Goal: Task Accomplishment & Management: Manage account settings

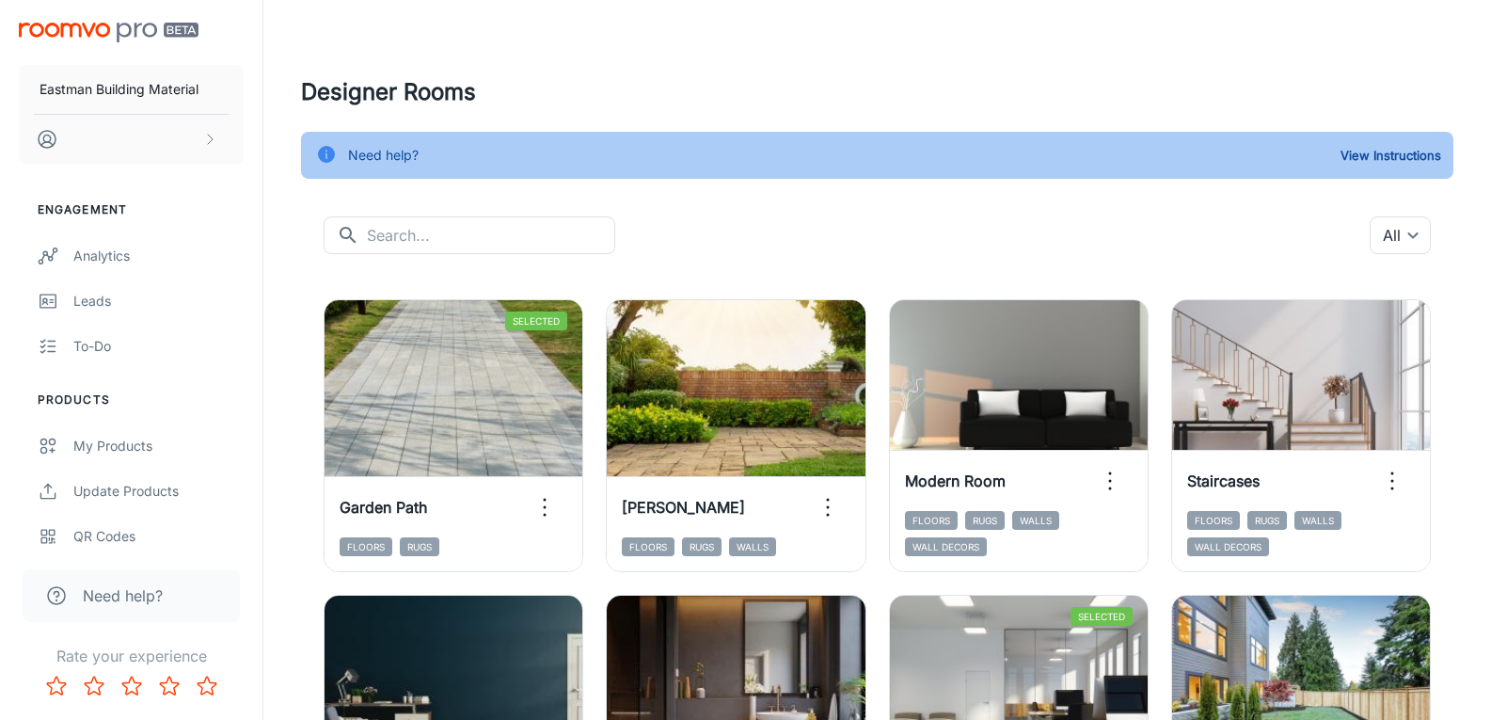
click at [365, 37] on header at bounding box center [878, 37] width 1198 height 75
click at [42, 137] on icon "scrollable content" at bounding box center [47, 139] width 23 height 23
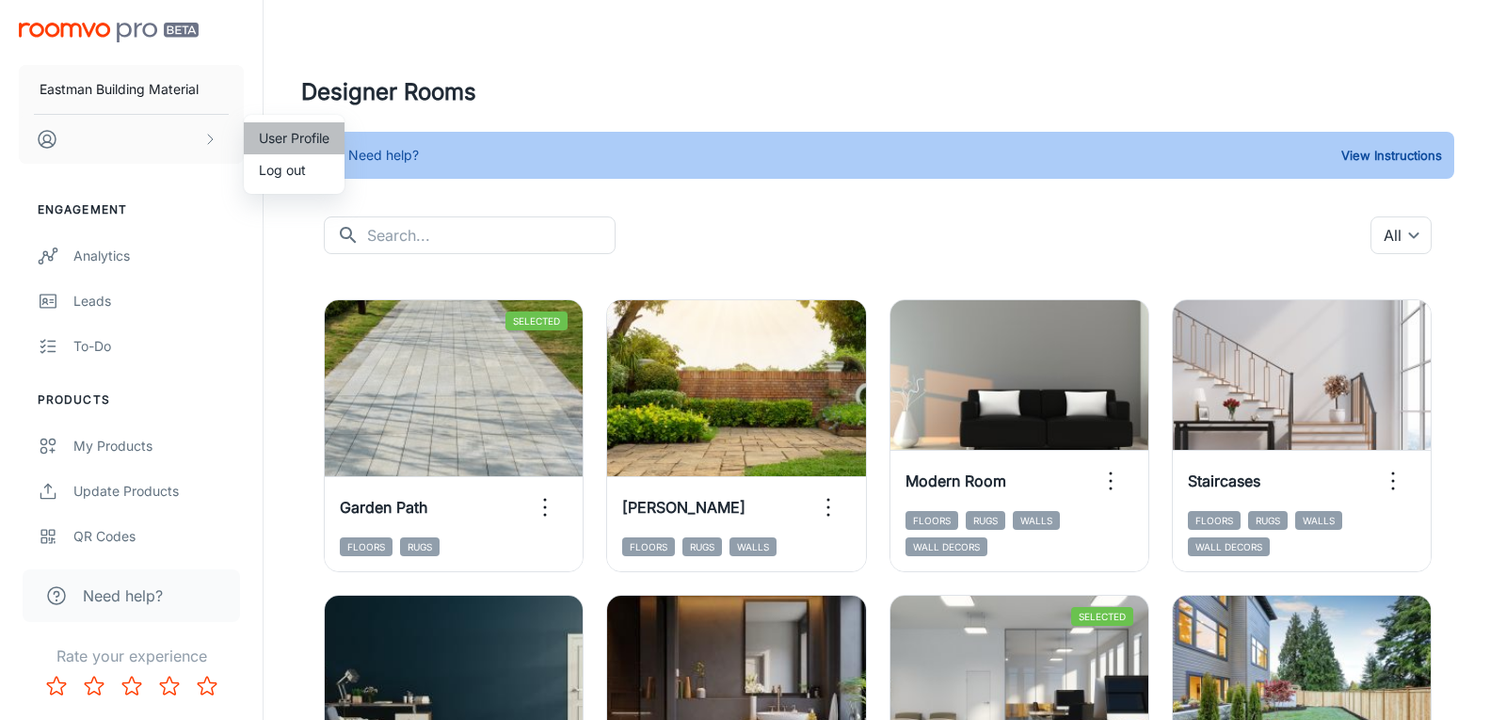
click at [325, 138] on li "User Profile" at bounding box center [294, 138] width 101 height 32
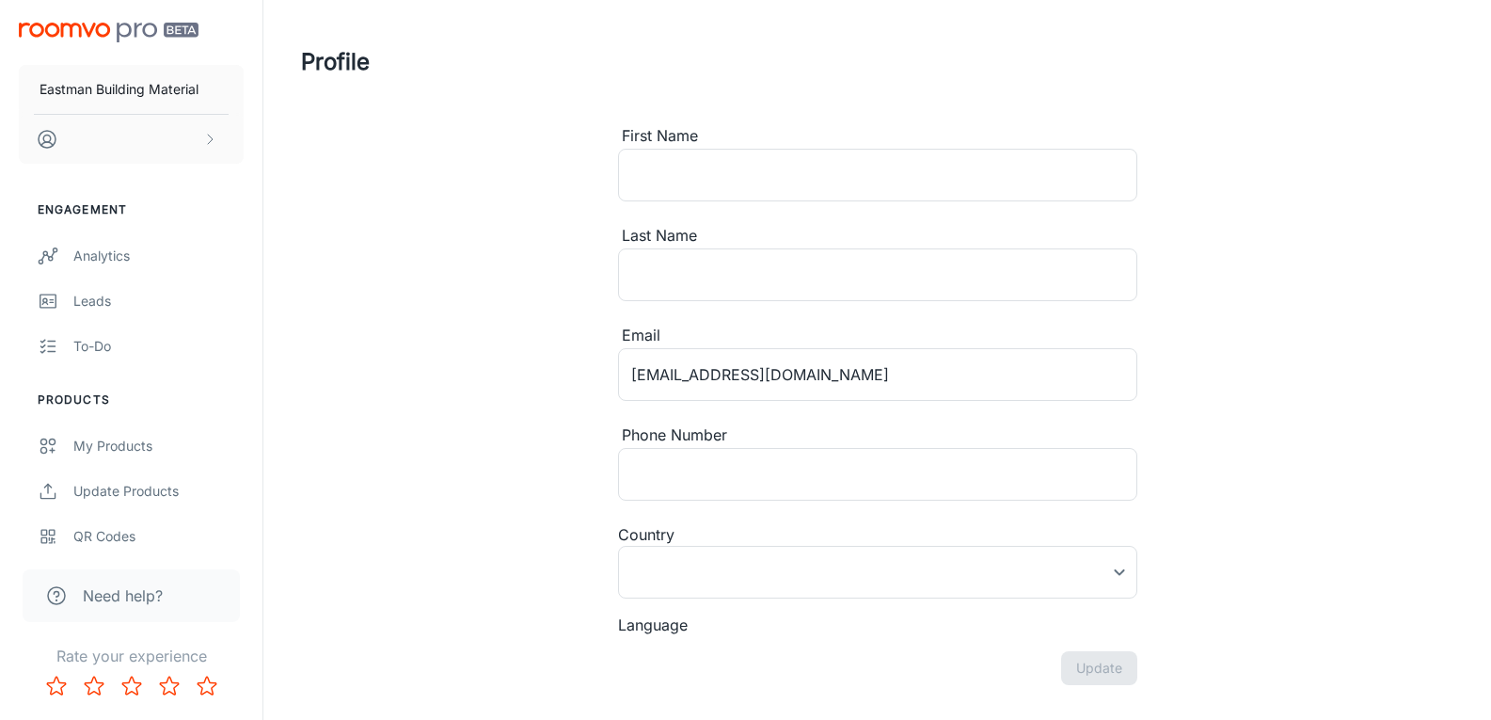
type input "[GEOGRAPHIC_DATA]"
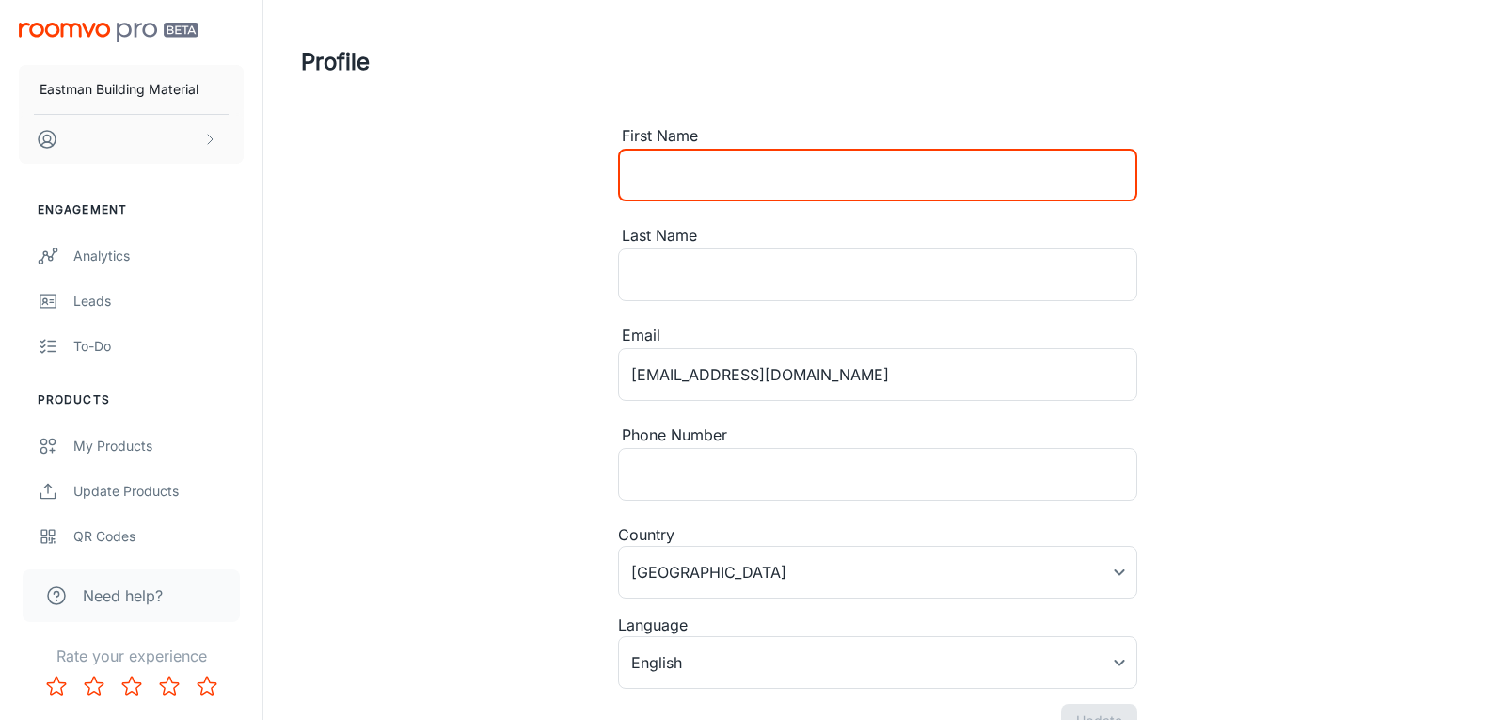
click at [679, 172] on input "First Name" at bounding box center [877, 175] width 519 height 53
click at [731, 87] on header "Profile" at bounding box center [878, 62] width 1198 height 124
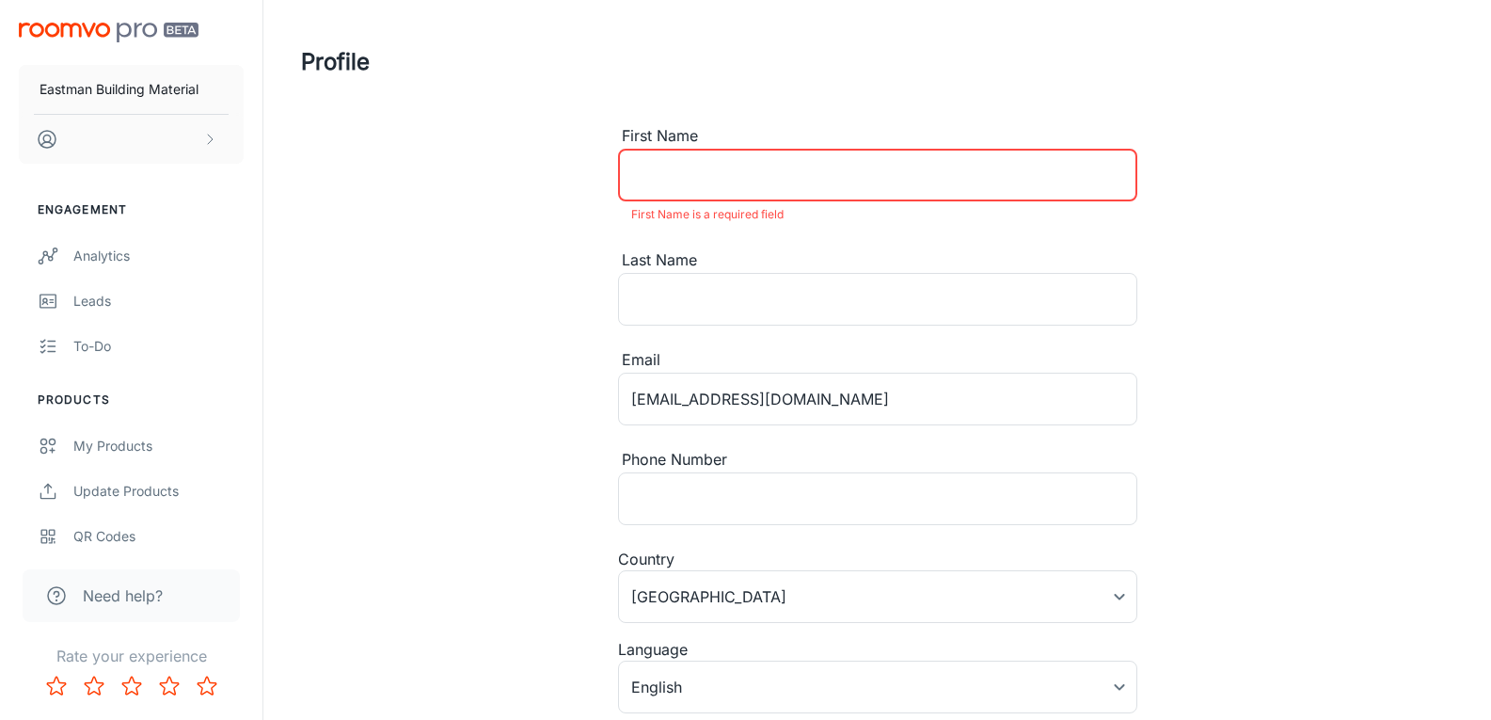
click at [707, 172] on input "First Name" at bounding box center [877, 175] width 519 height 53
type input "suriya"
type input "laophila"
type input "027264559"
type input "[GEOGRAPHIC_DATA]"
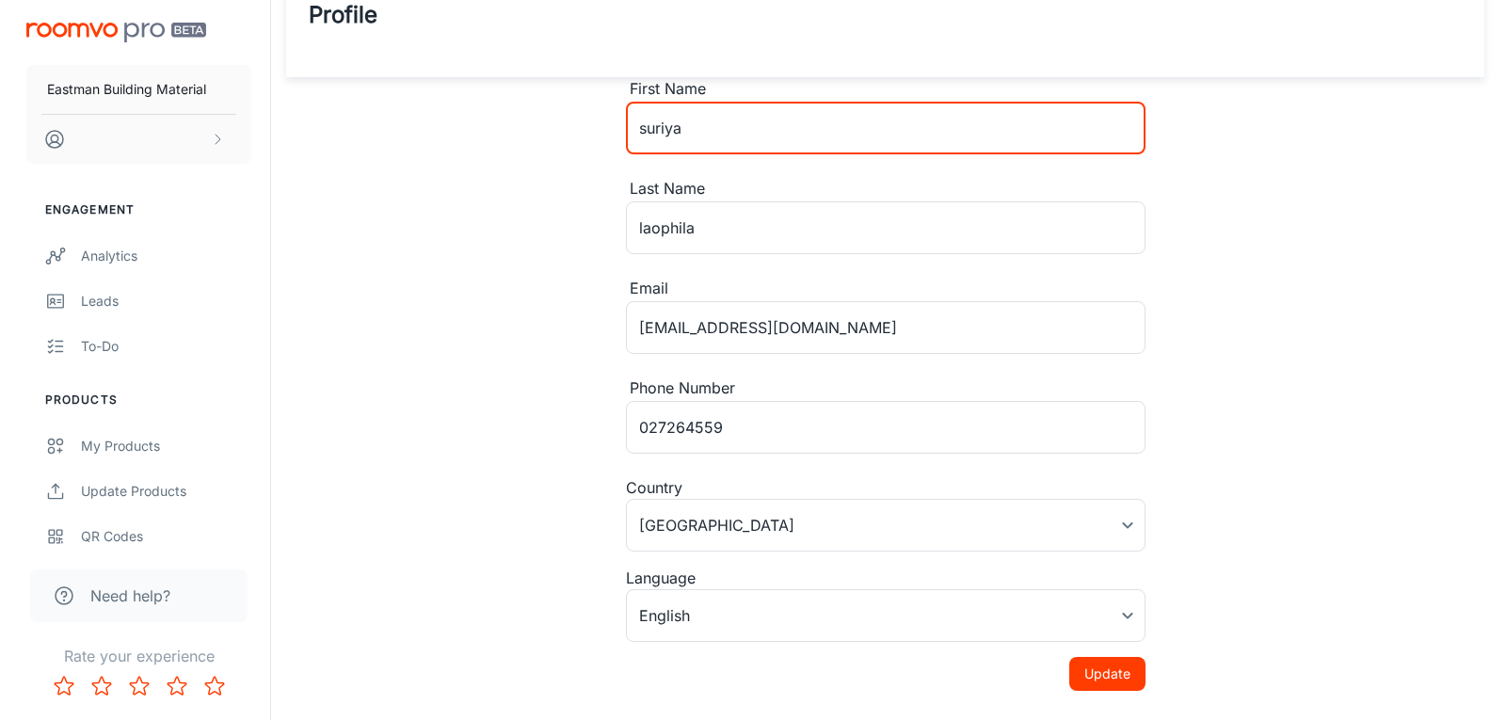
scroll to position [93, 0]
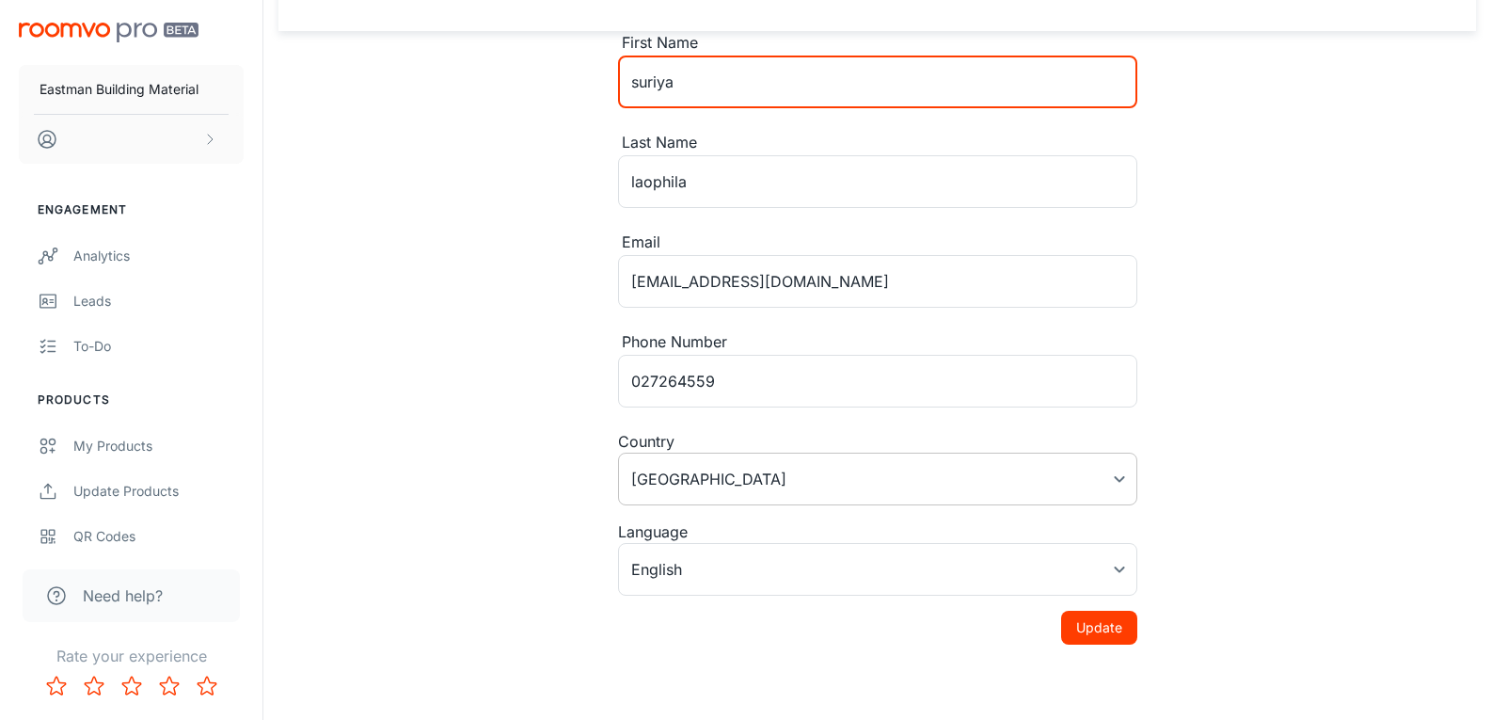
click at [723, 501] on body "Eastman Building Material Engagement Analytics Leads To-do Products My Products…" at bounding box center [745, 267] width 1491 height 720
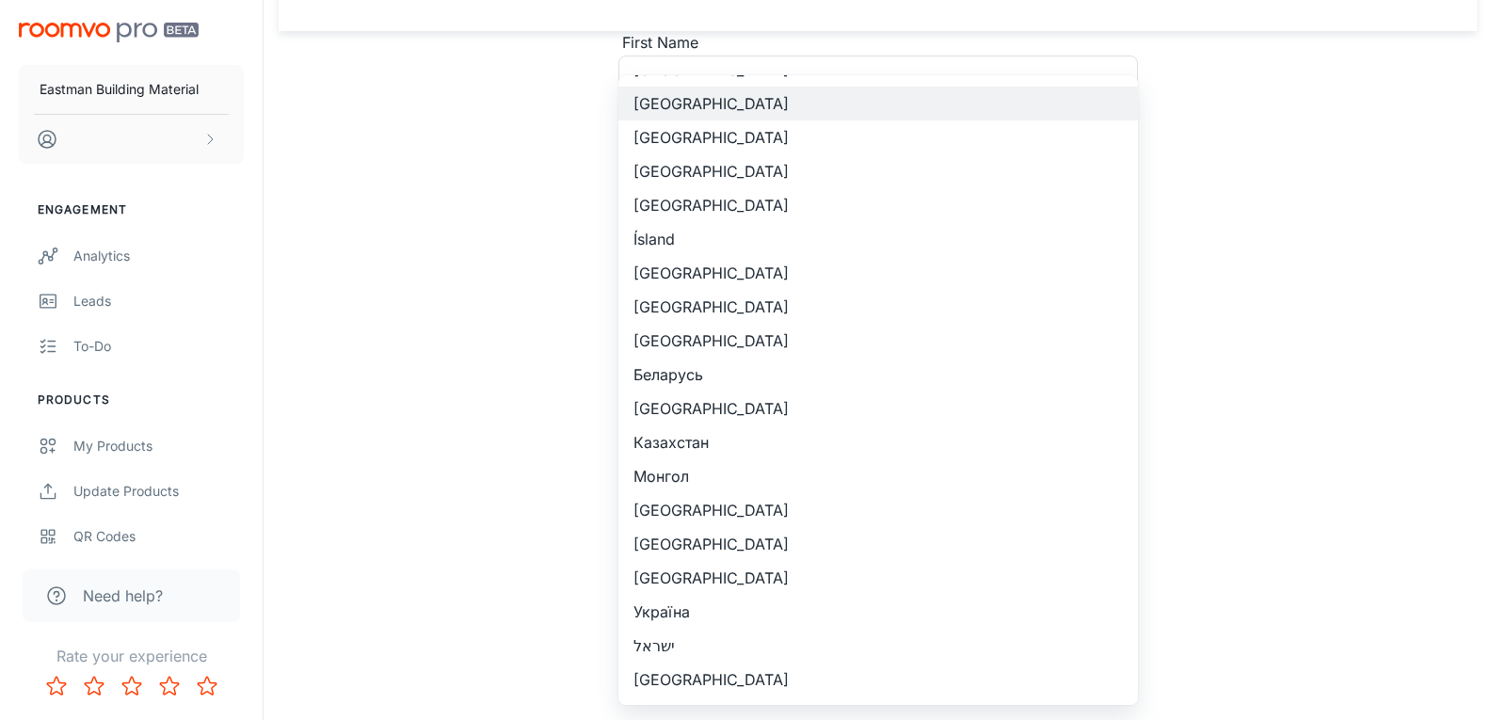
scroll to position [2265, 0]
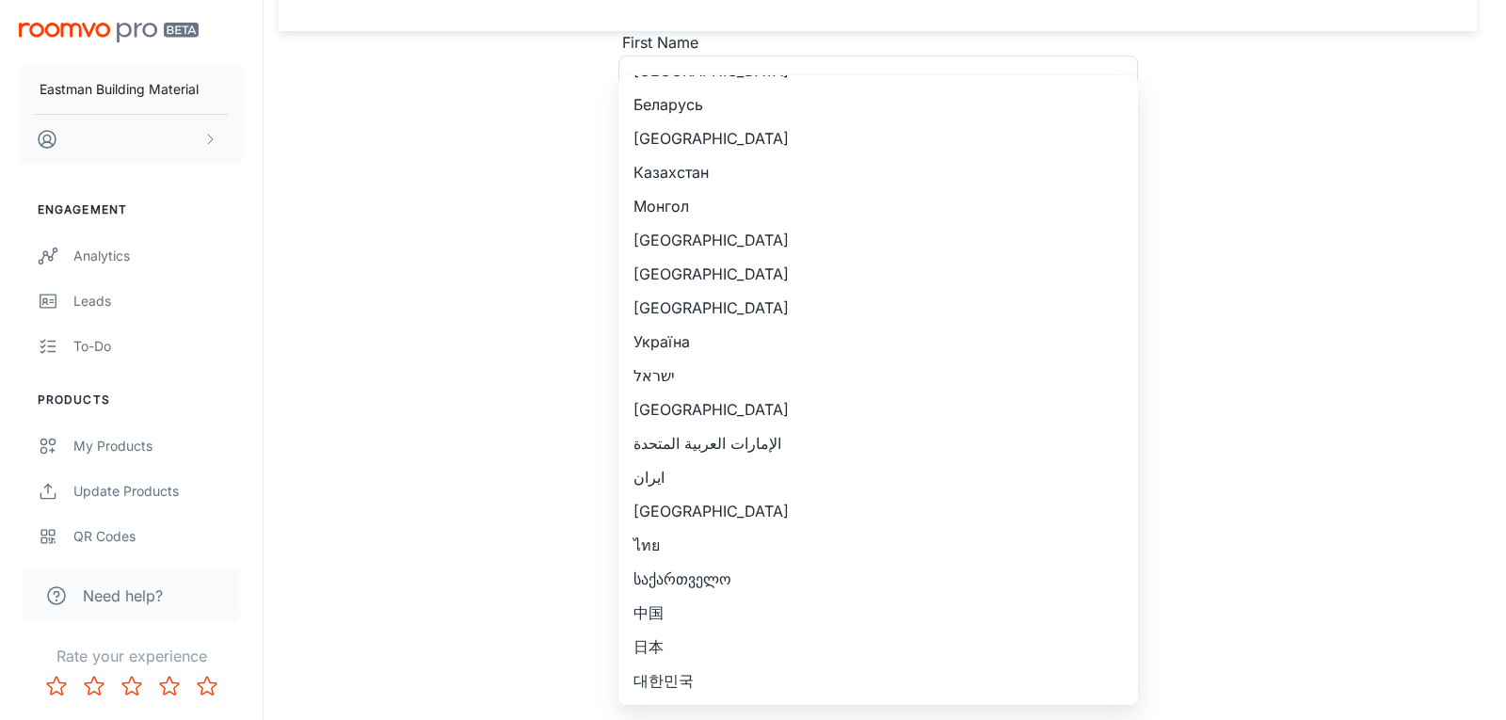
click at [658, 544] on li "ไทย" at bounding box center [877, 545] width 519 height 34
type input "ไทย"
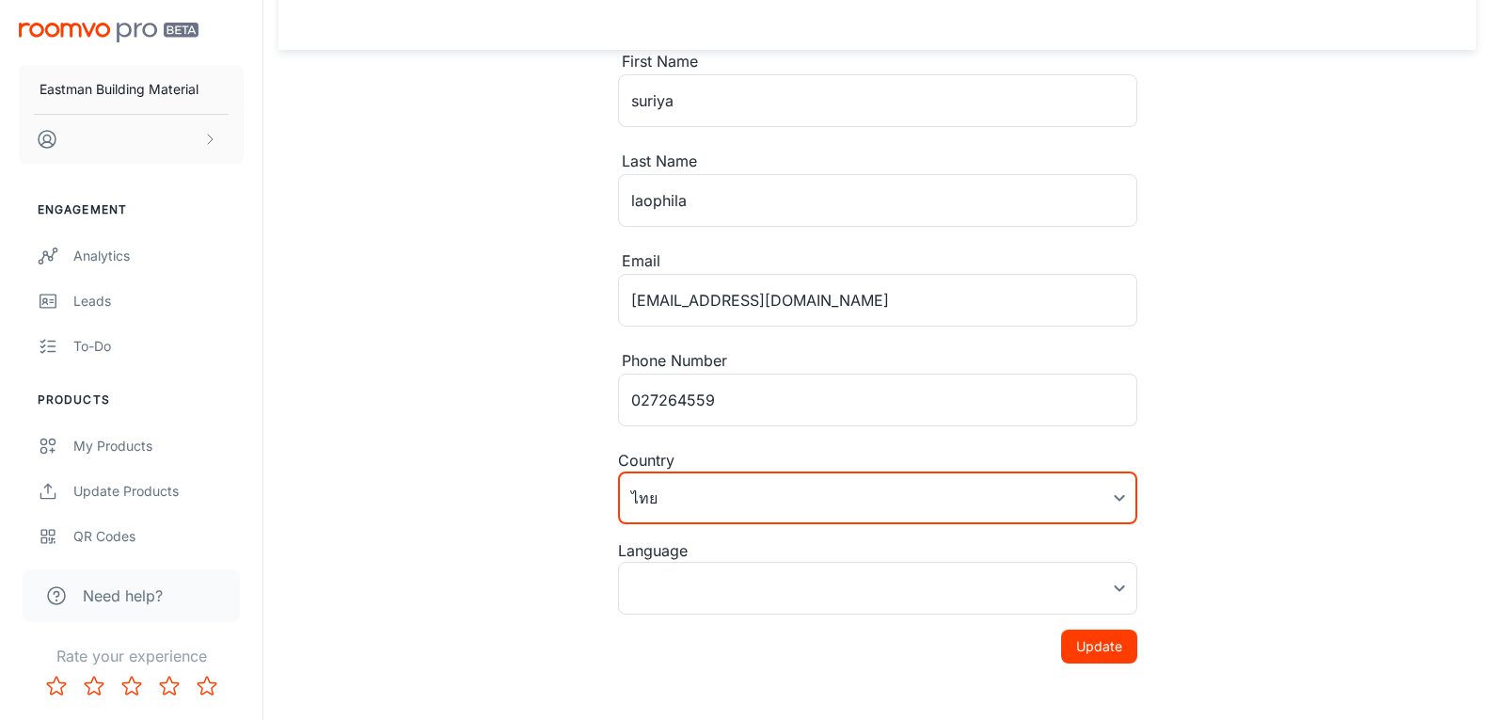
scroll to position [93, 0]
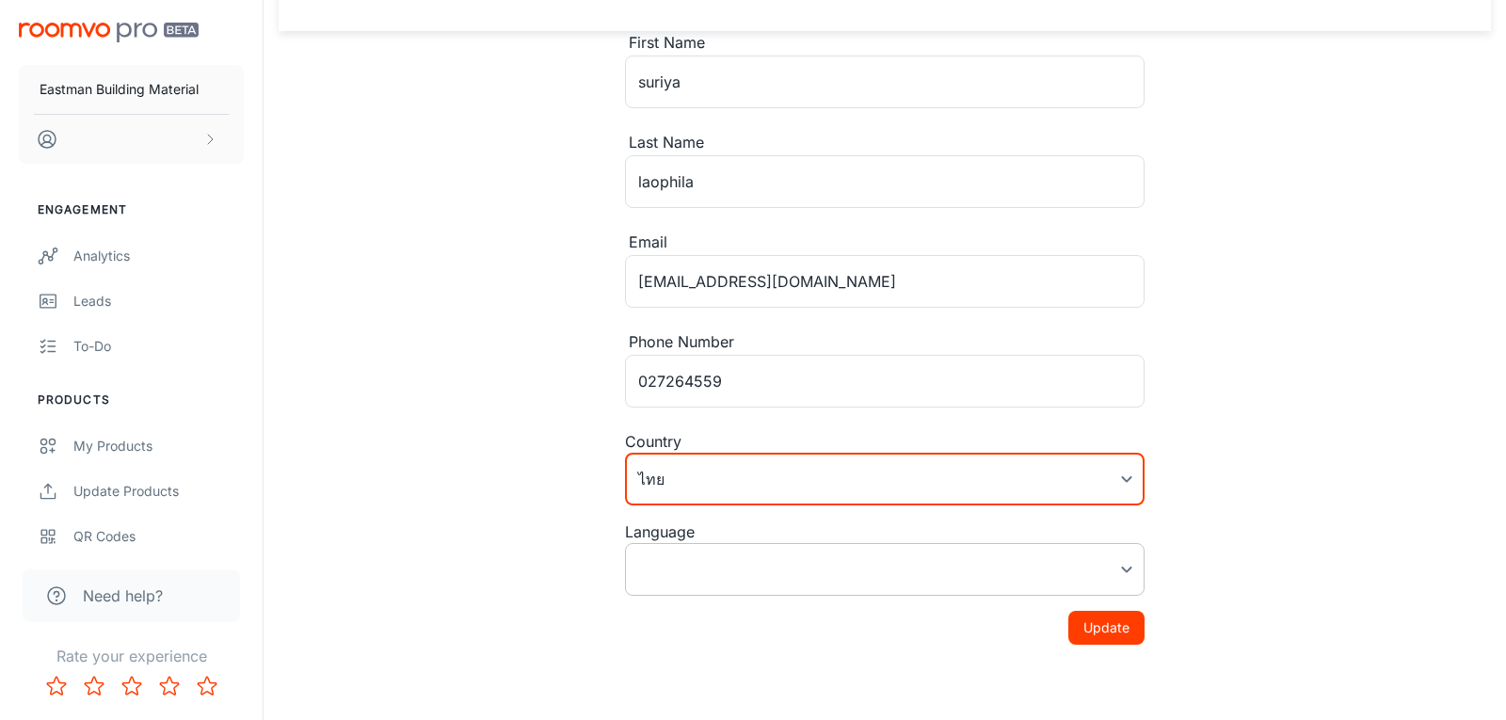
click at [669, 563] on body "Eastman Building Material Engagement Analytics Leads To-do Products My Products…" at bounding box center [753, 267] width 1506 height 720
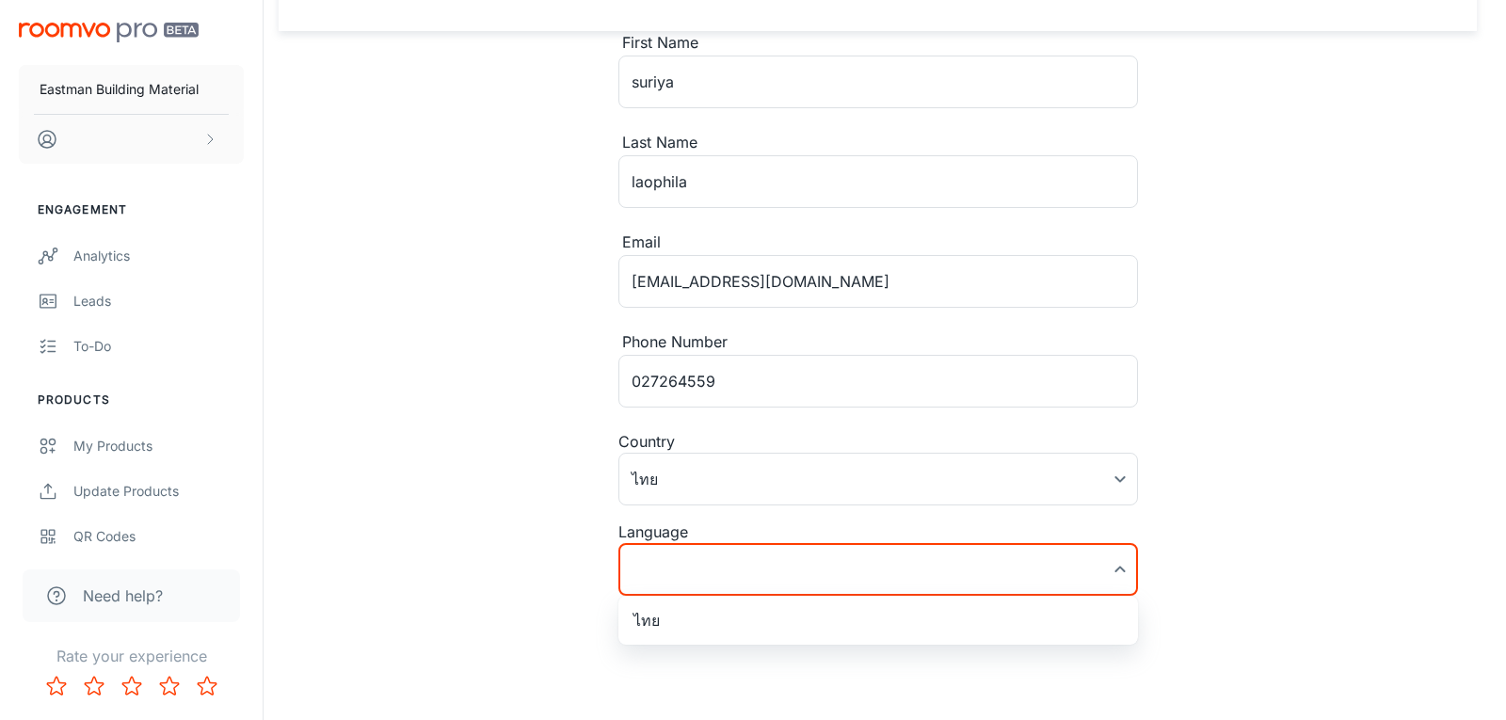
click at [661, 638] on ul "ไทย" at bounding box center [877, 620] width 519 height 49
click at [656, 624] on li "ไทย" at bounding box center [877, 620] width 519 height 34
type input "th-th"
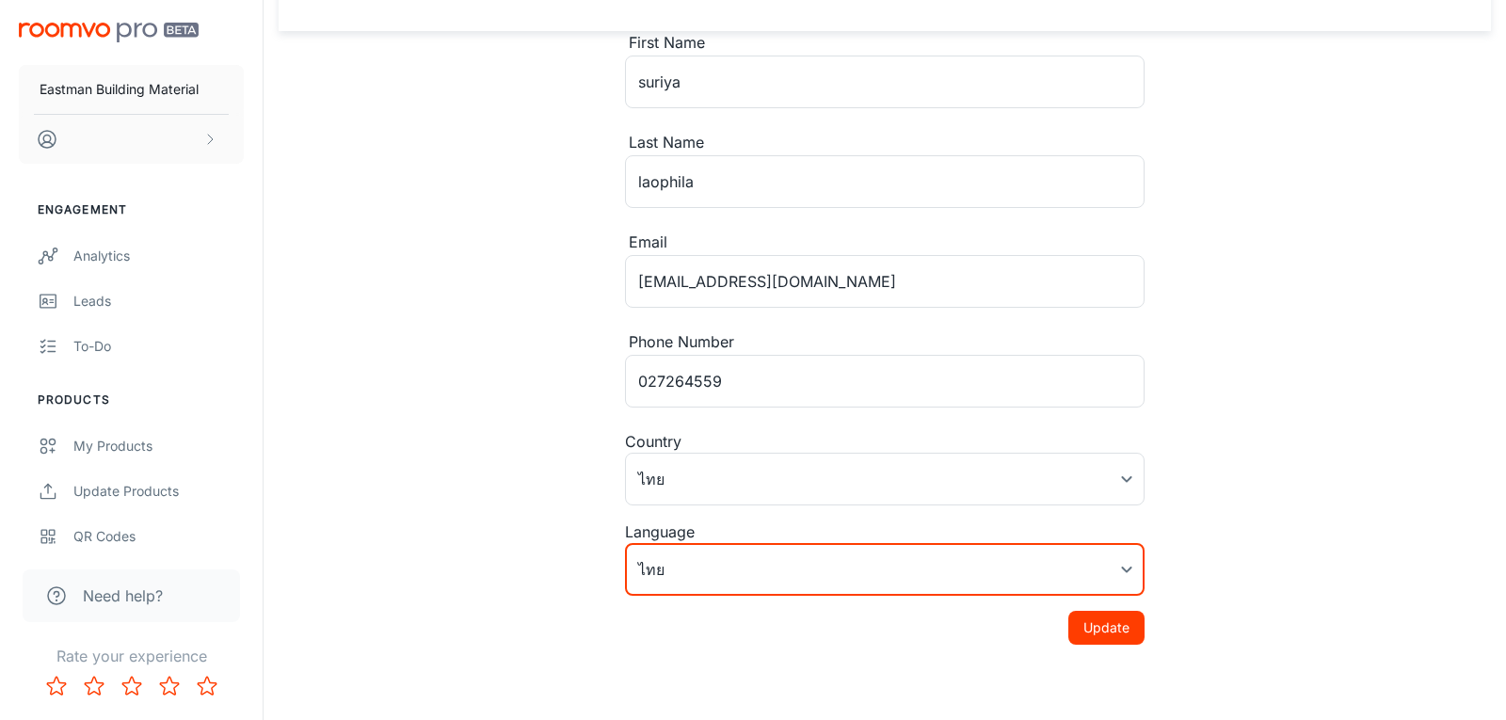
click at [681, 558] on body "Eastman Building Material Engagement Analytics Leads To-do Products My Products…" at bounding box center [753, 267] width 1506 height 720
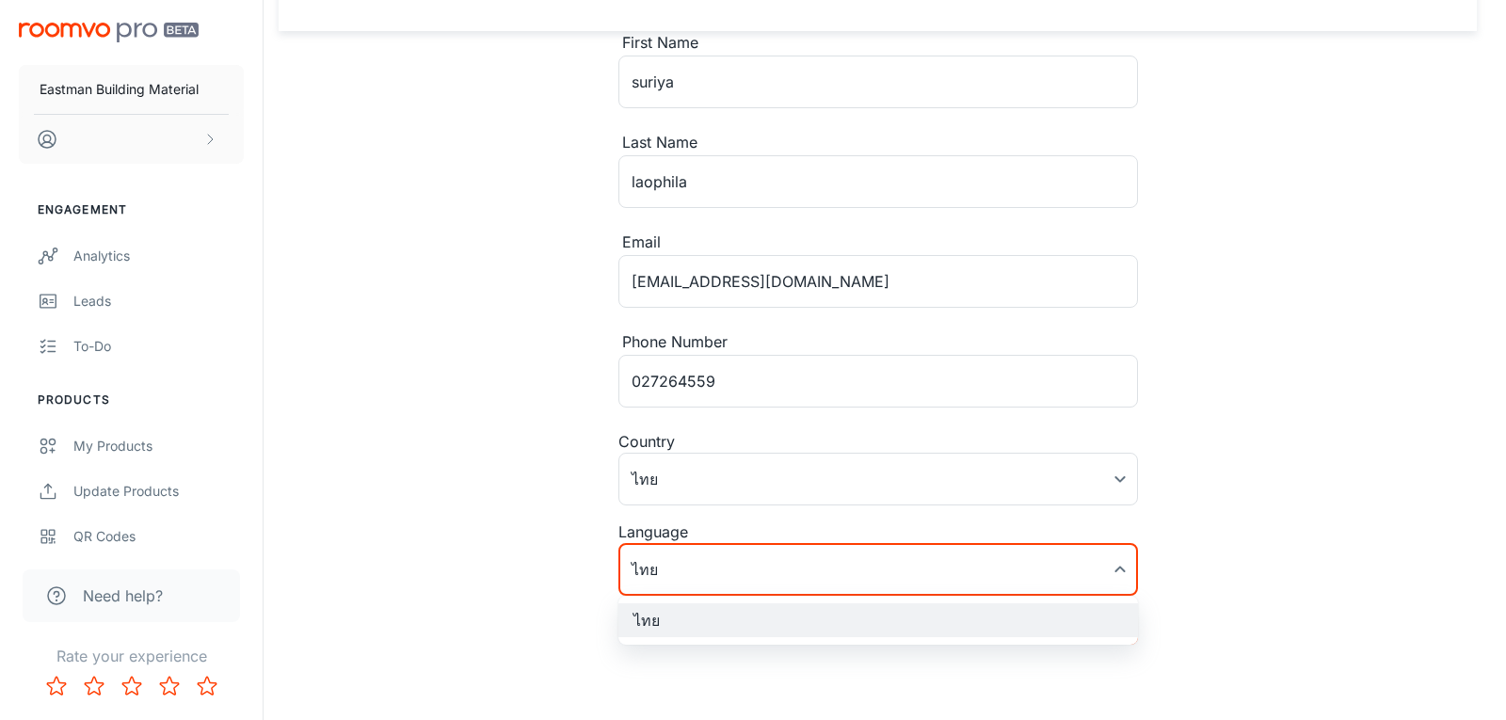
click at [549, 514] on div at bounding box center [753, 360] width 1506 height 720
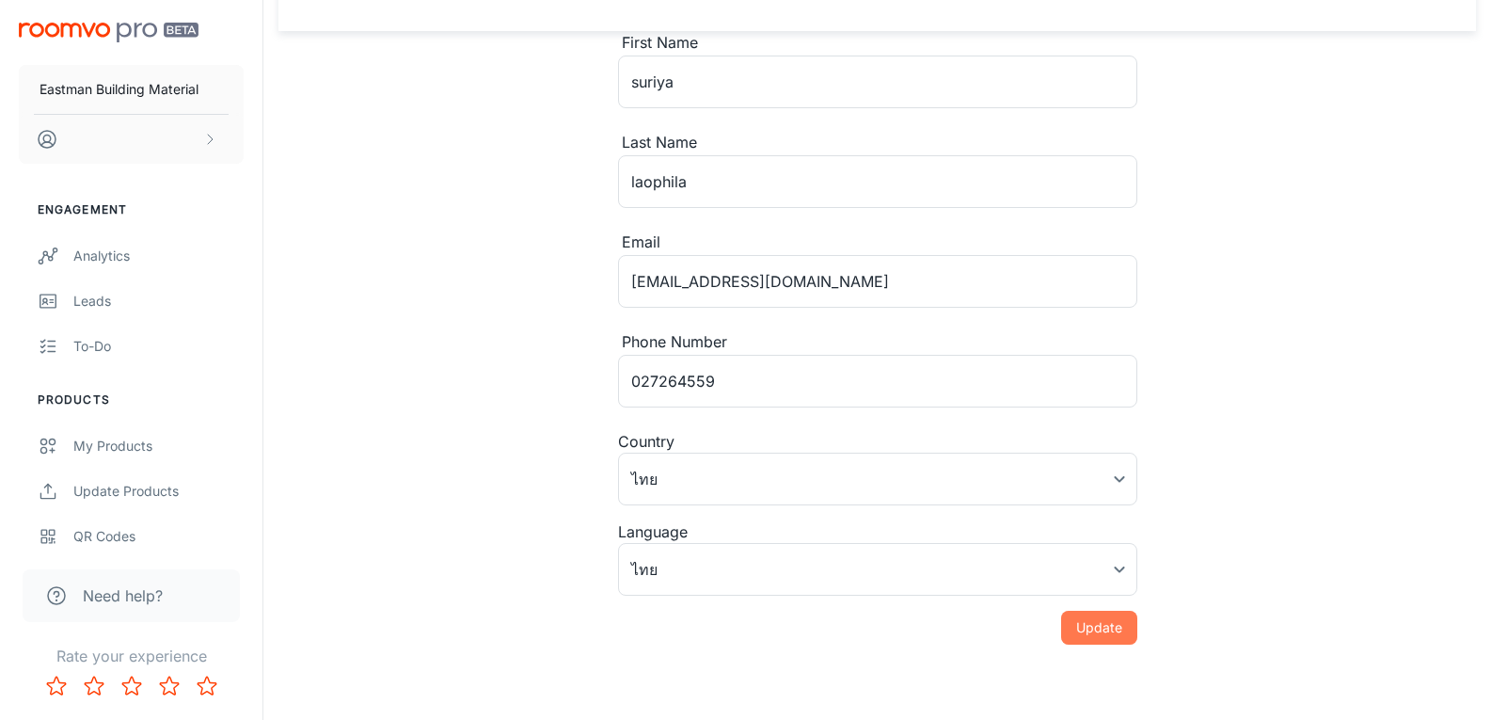
click at [1096, 633] on button "Update" at bounding box center [1099, 628] width 76 height 34
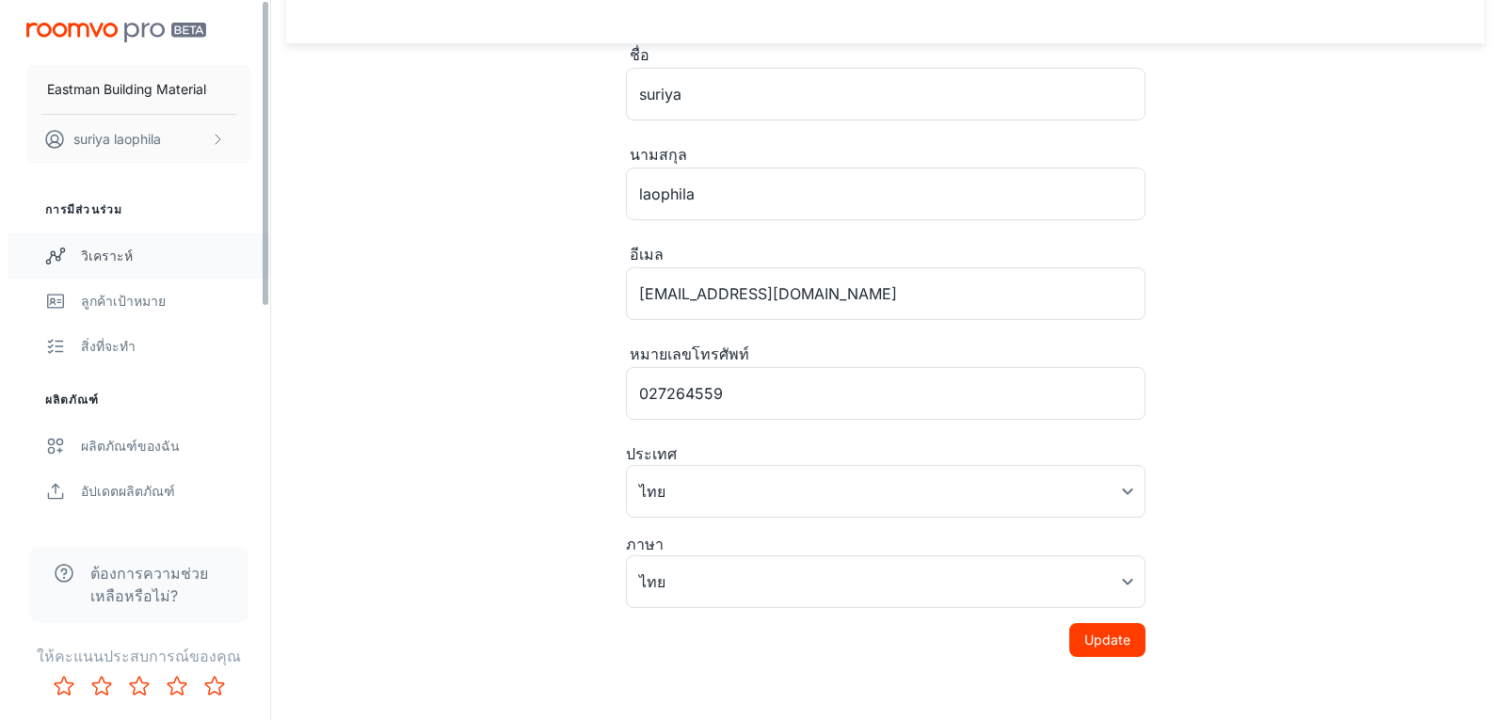
scroll to position [0, 0]
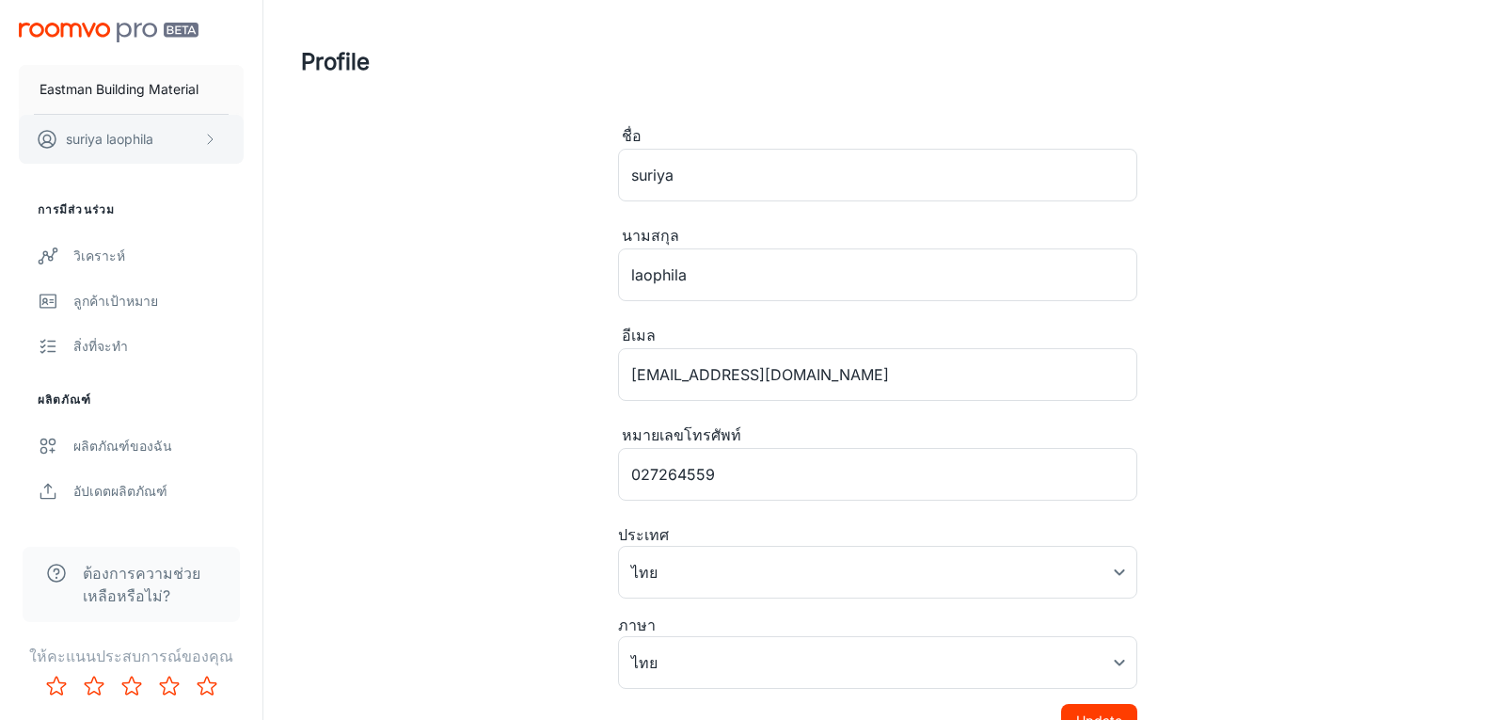
click at [161, 154] on button "suriya laophila" at bounding box center [131, 139] width 225 height 49
click at [138, 137] on div at bounding box center [753, 360] width 1506 height 720
click at [132, 136] on p "suriya laophila" at bounding box center [110, 139] width 88 height 21
click at [284, 170] on li "ออกจากระบบ" at bounding box center [297, 170] width 107 height 32
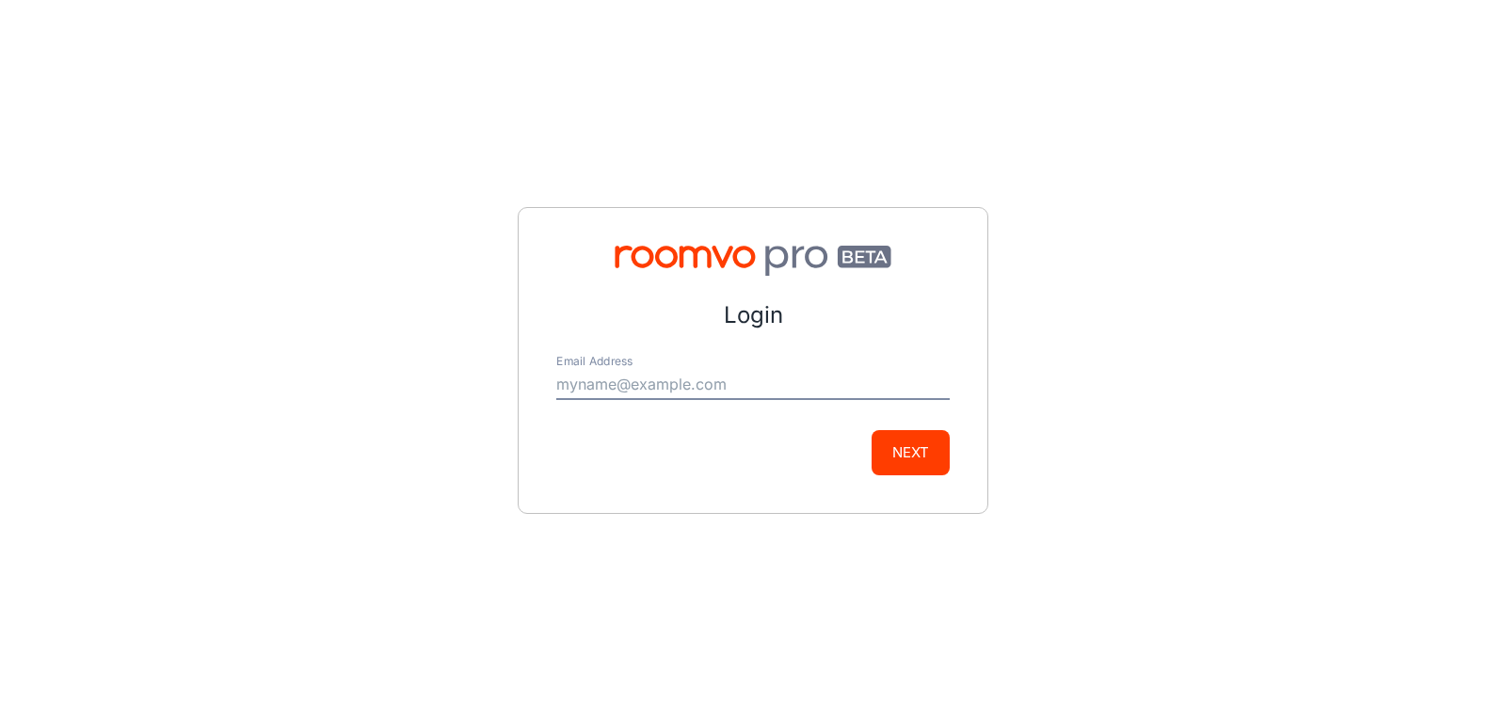
click at [640, 382] on input "Email Address" at bounding box center [752, 385] width 393 height 30
type input "[EMAIL_ADDRESS][DOMAIN_NAME]"
click at [903, 461] on button "Next" at bounding box center [910, 452] width 78 height 45
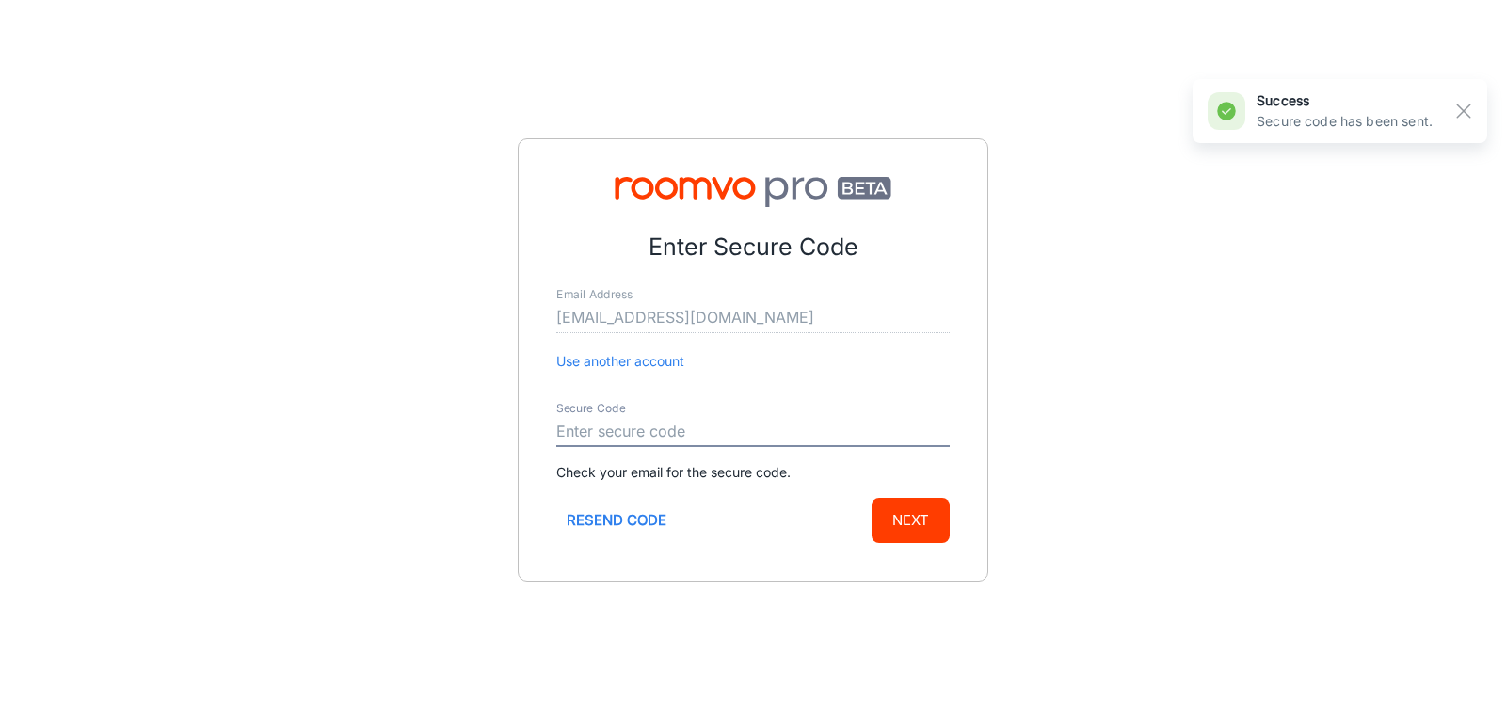
click at [630, 431] on input "Secure Code" at bounding box center [752, 432] width 393 height 30
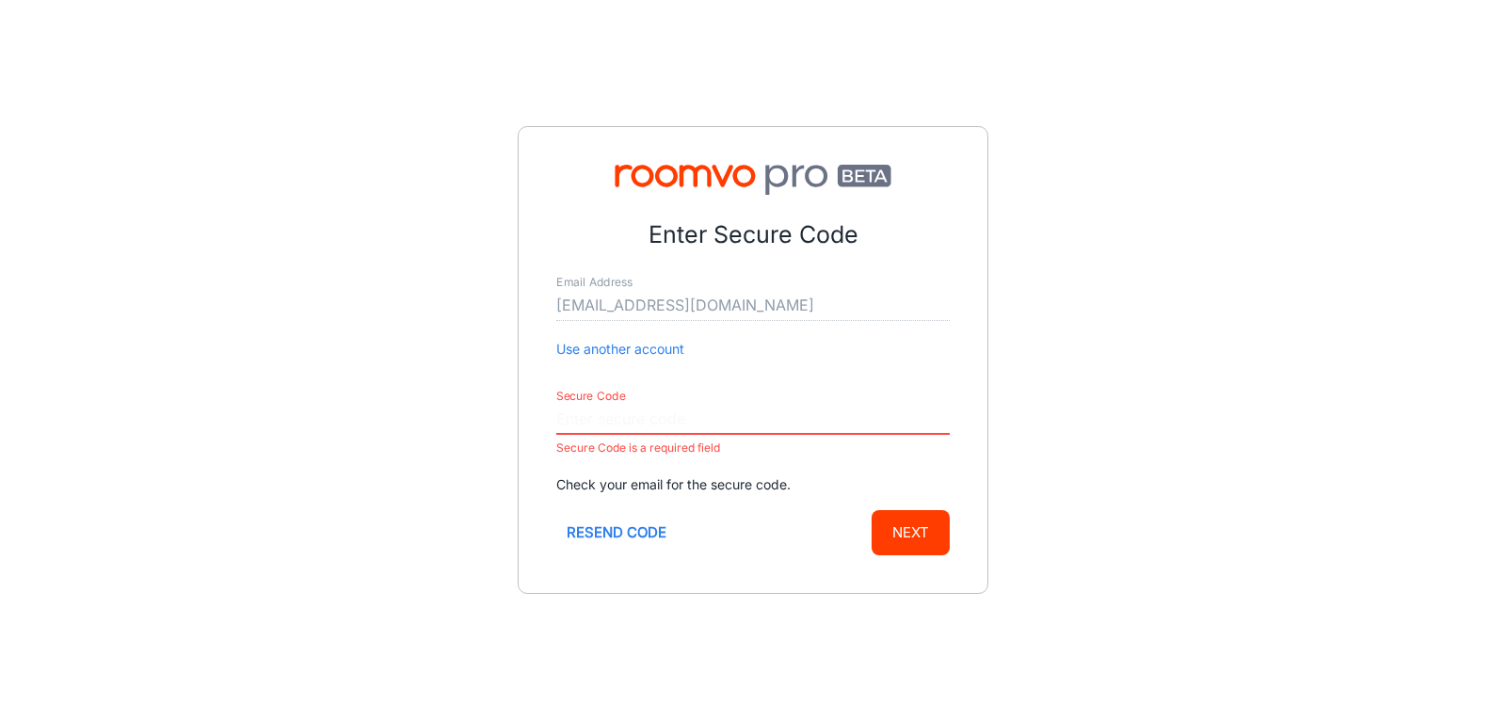
paste input "278082"
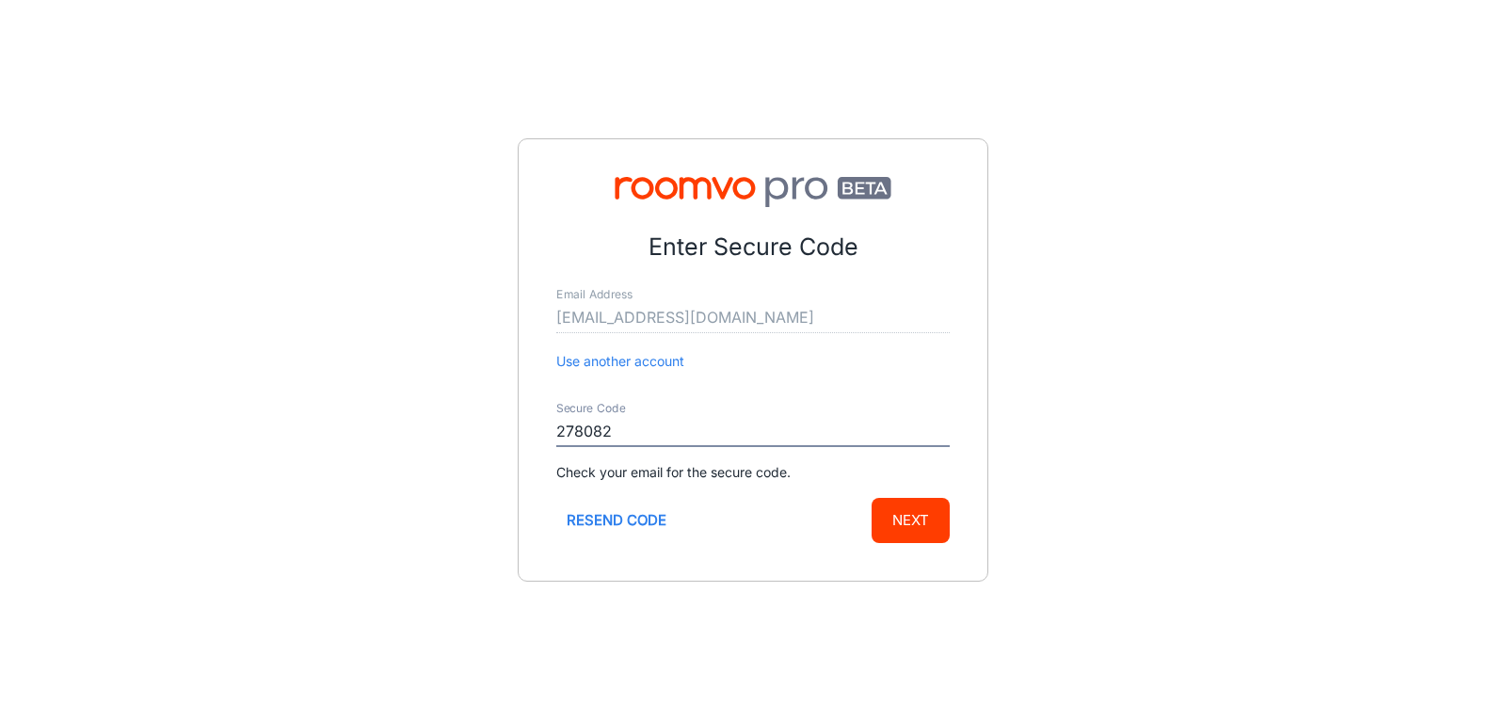
type input "278082"
click at [901, 520] on button "Next" at bounding box center [910, 520] width 78 height 45
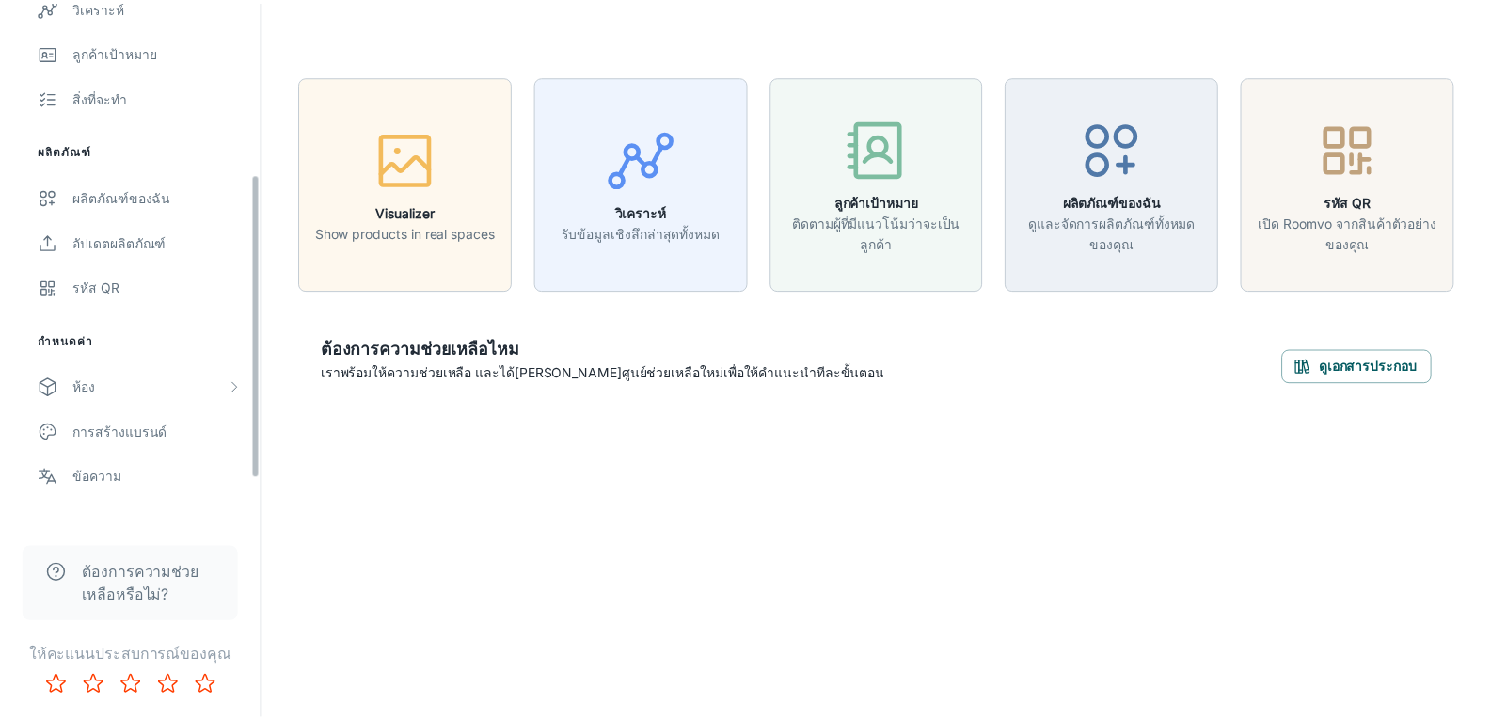
scroll to position [370, 0]
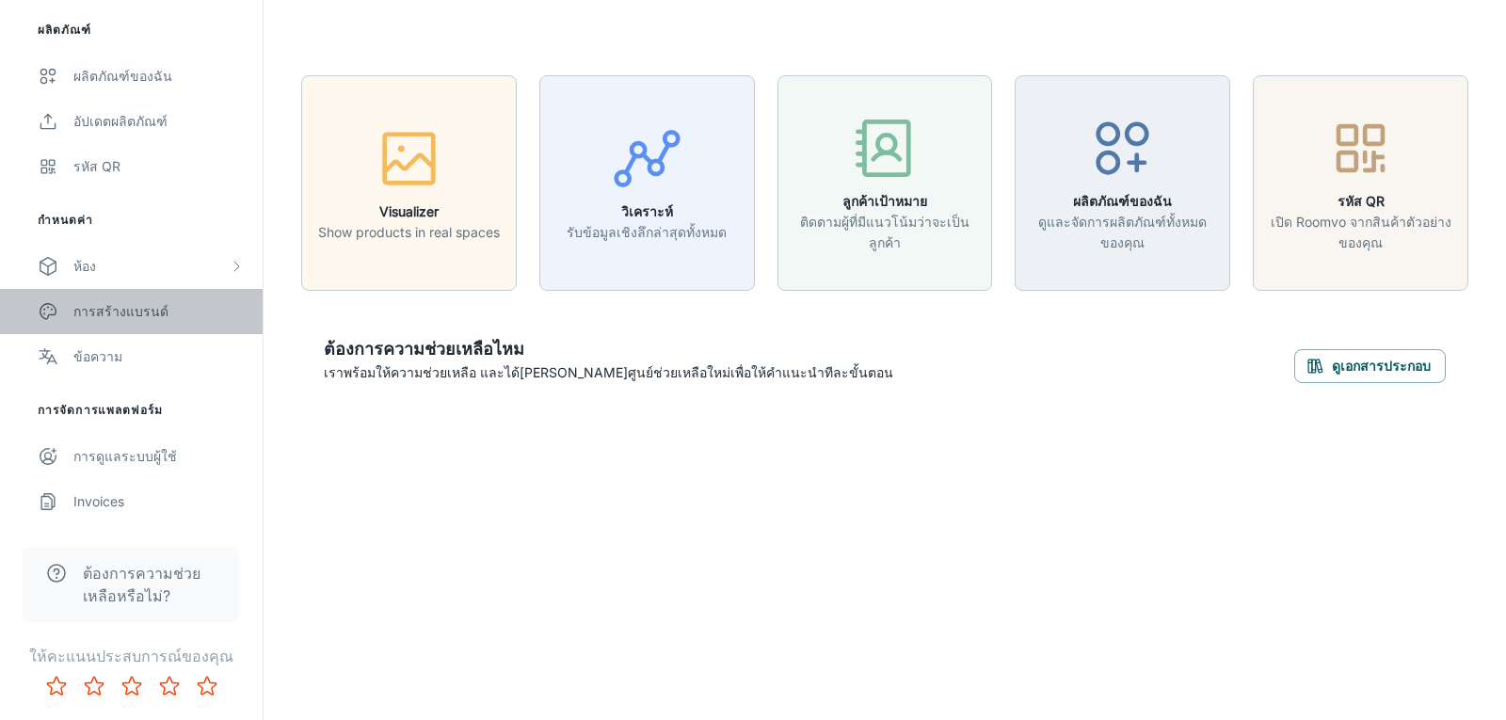
click at [152, 307] on div "การสร้างแบรนด์" at bounding box center [158, 311] width 170 height 21
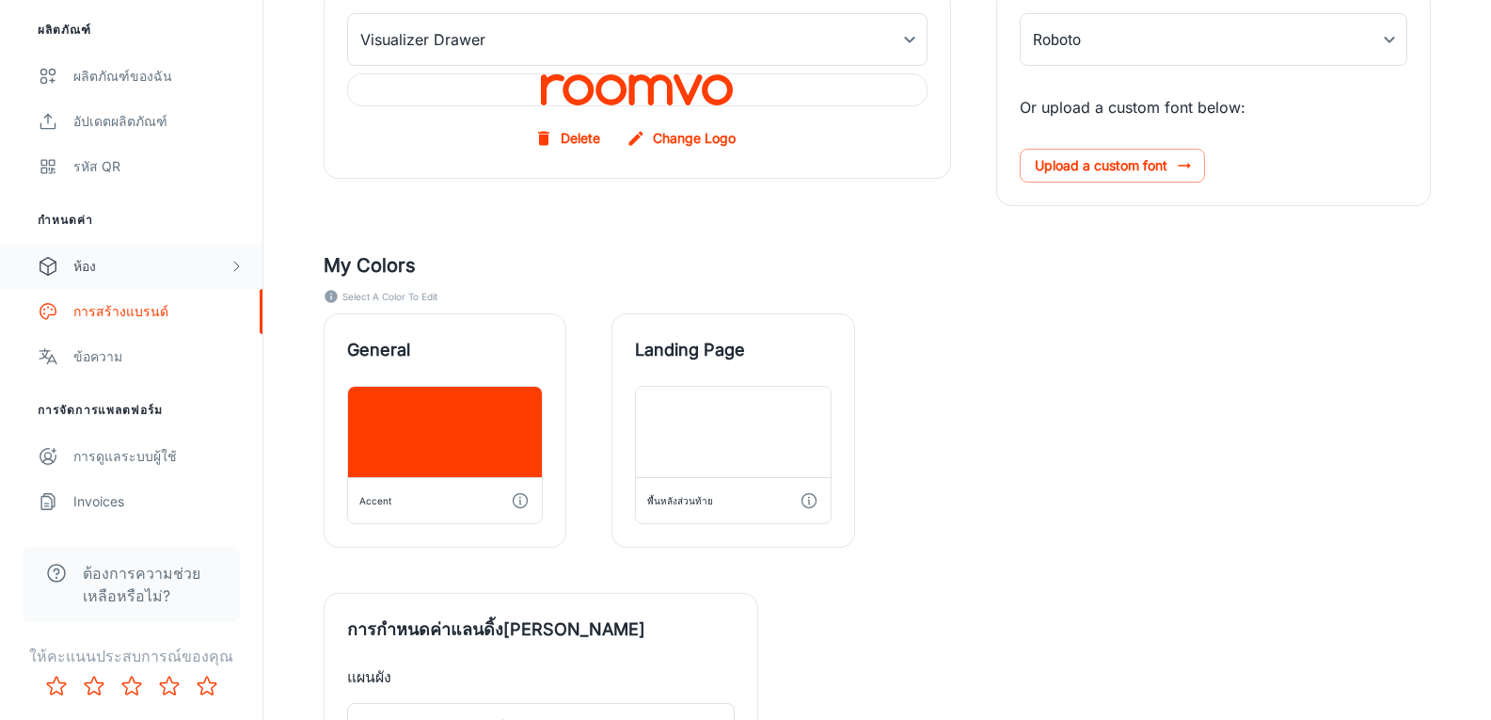
scroll to position [282, 0]
click at [140, 259] on div "ห้อง" at bounding box center [150, 266] width 155 height 21
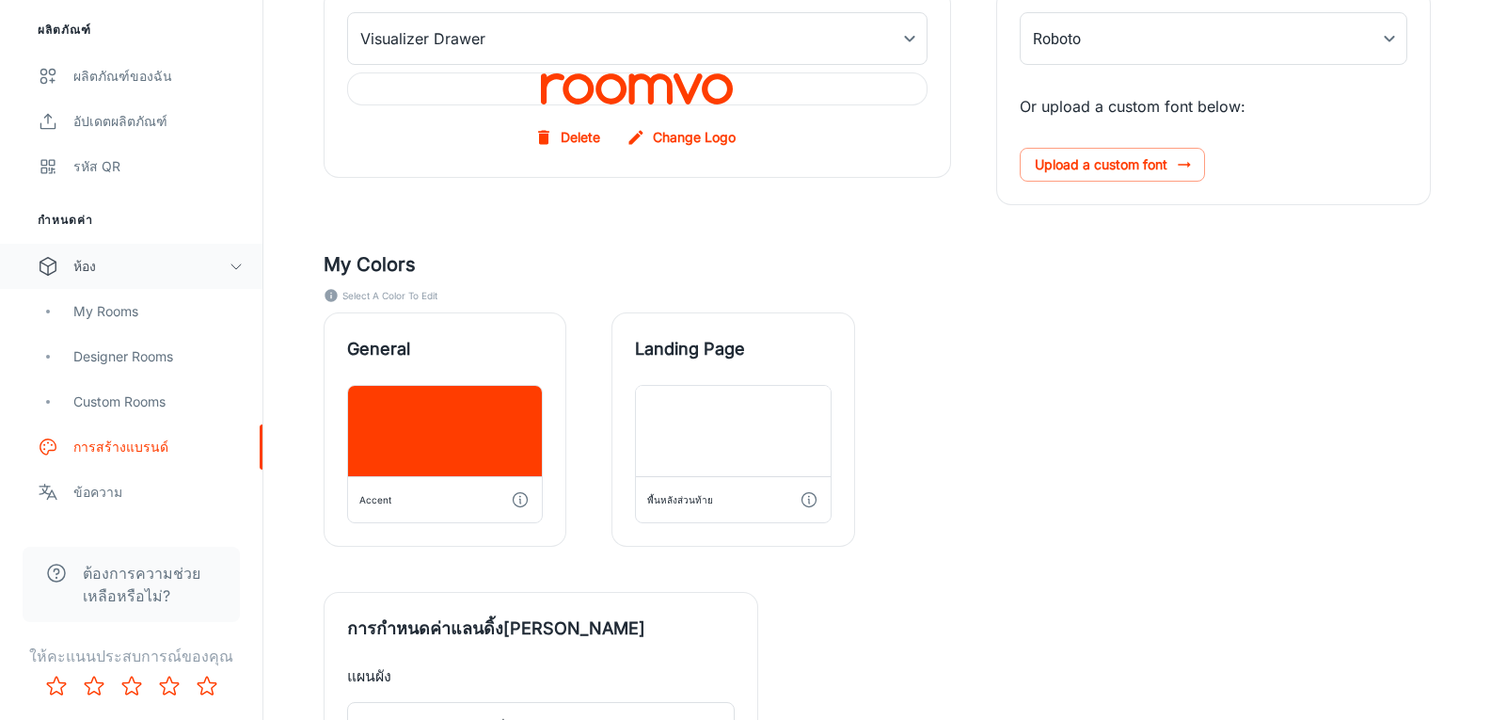
click at [144, 275] on div "ห้อง" at bounding box center [150, 266] width 155 height 21
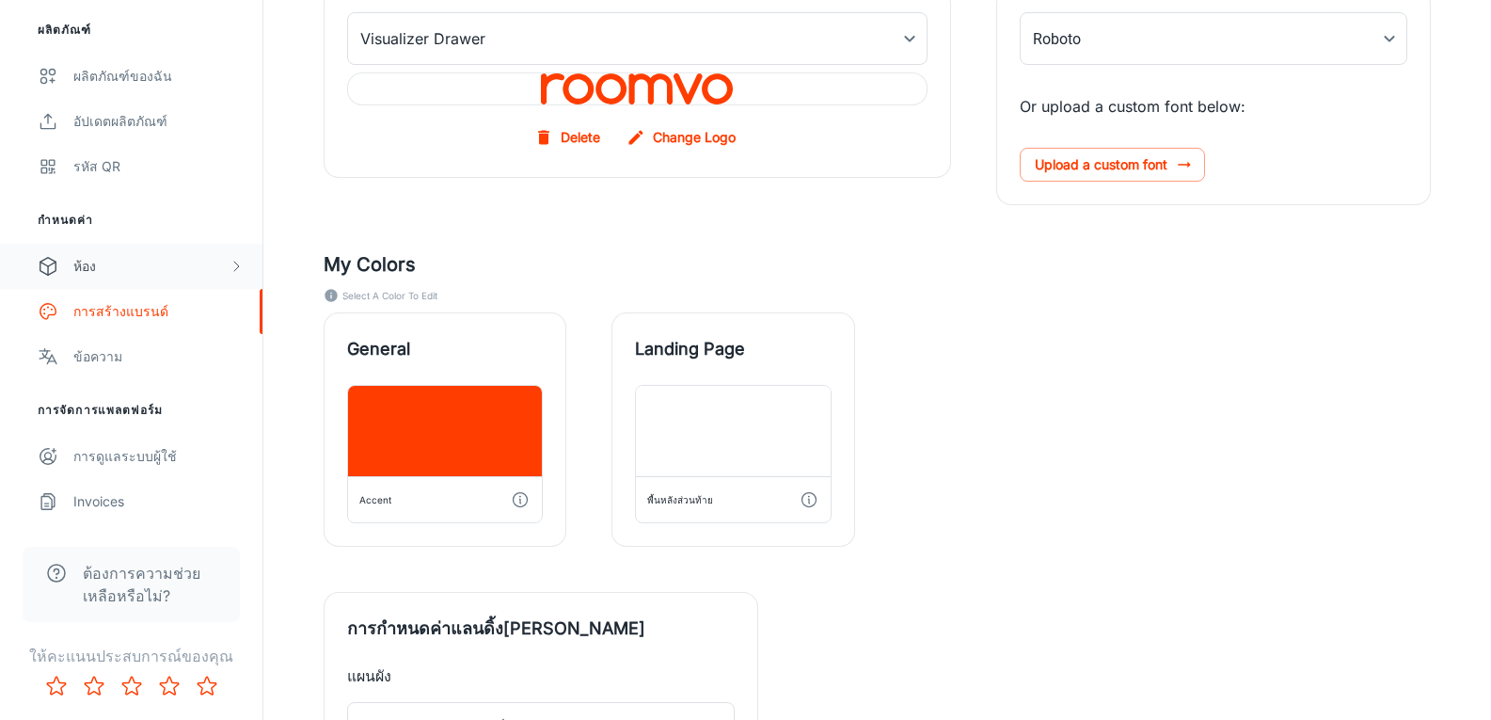
click at [134, 263] on div "ห้อง" at bounding box center [150, 266] width 155 height 21
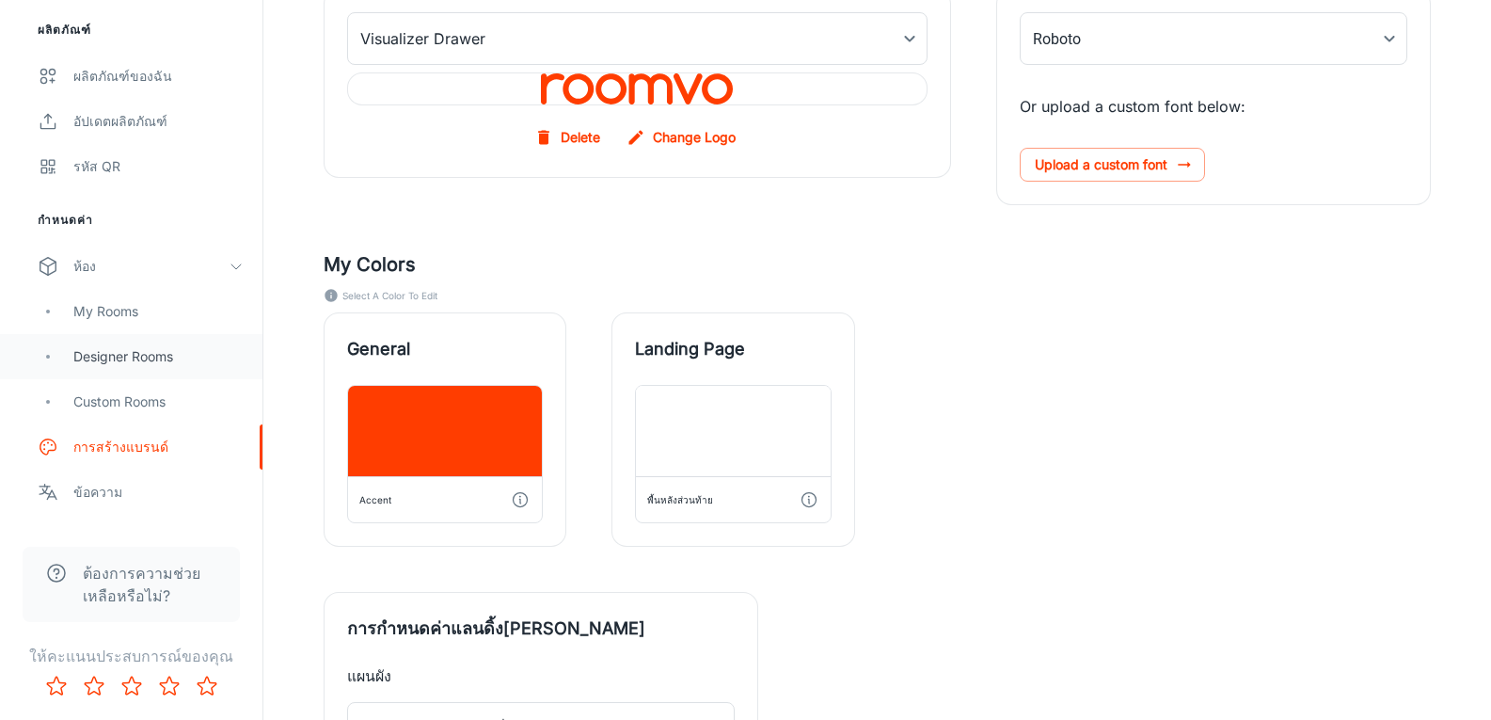
click at [128, 355] on div "Designer Rooms" at bounding box center [158, 356] width 170 height 21
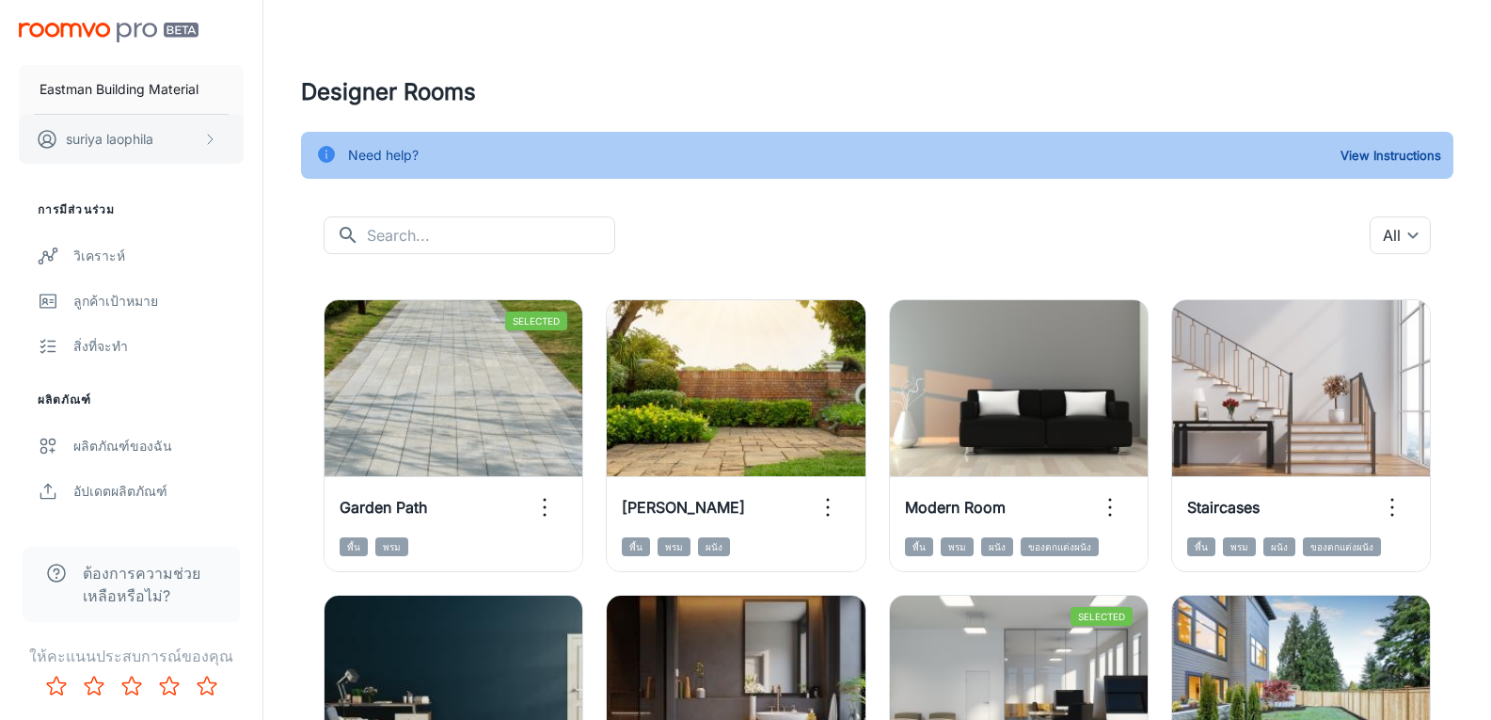
click at [183, 142] on button "suriya laophila" at bounding box center [131, 139] width 225 height 49
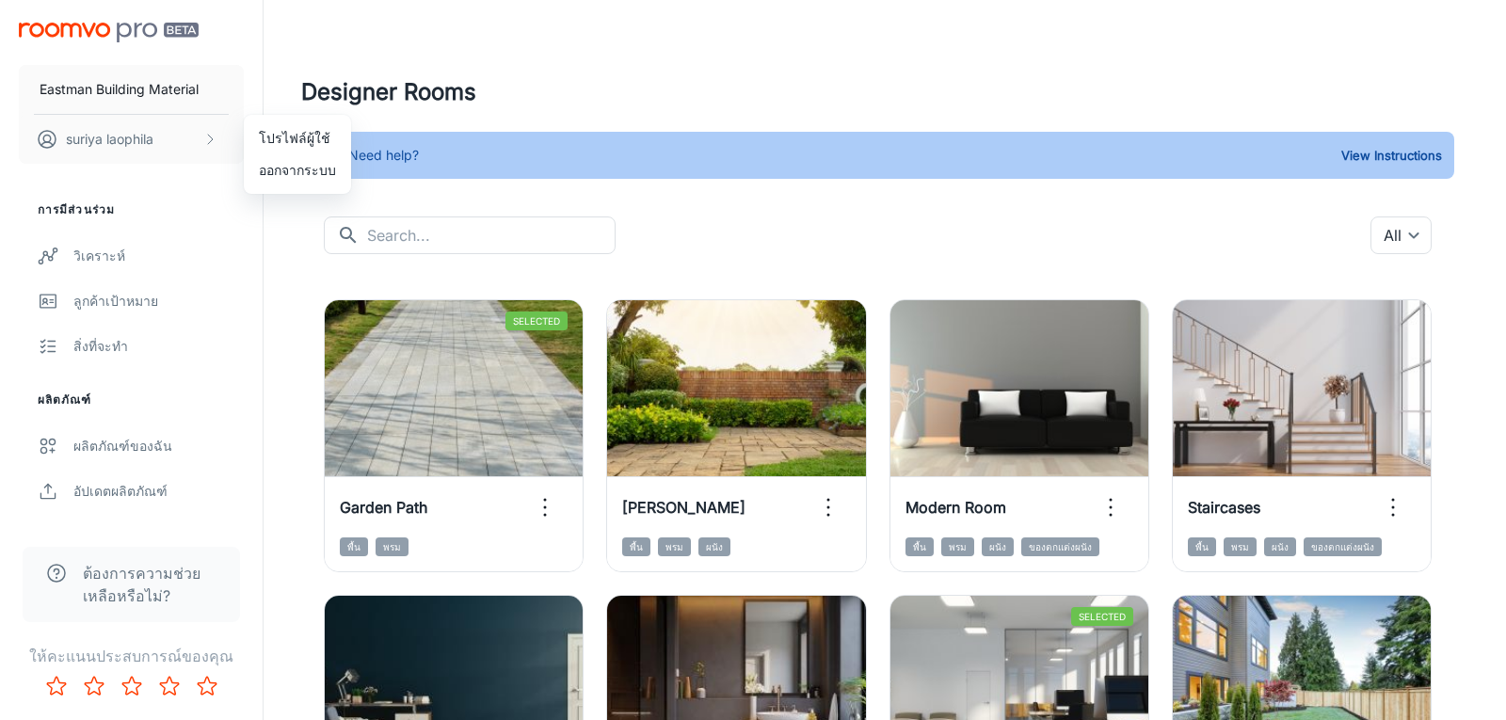
click at [180, 139] on div at bounding box center [753, 360] width 1506 height 720
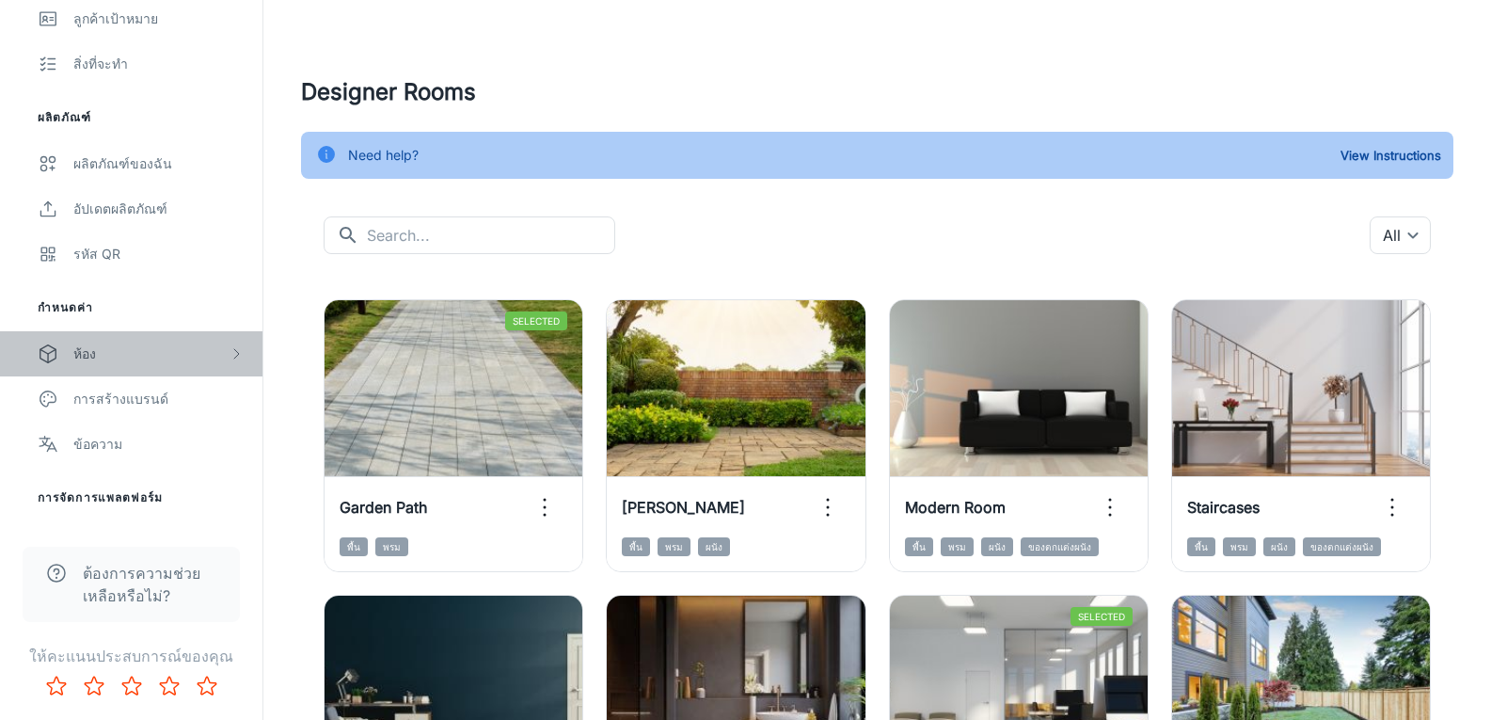
click at [127, 359] on div "ห้อง" at bounding box center [150, 353] width 155 height 21
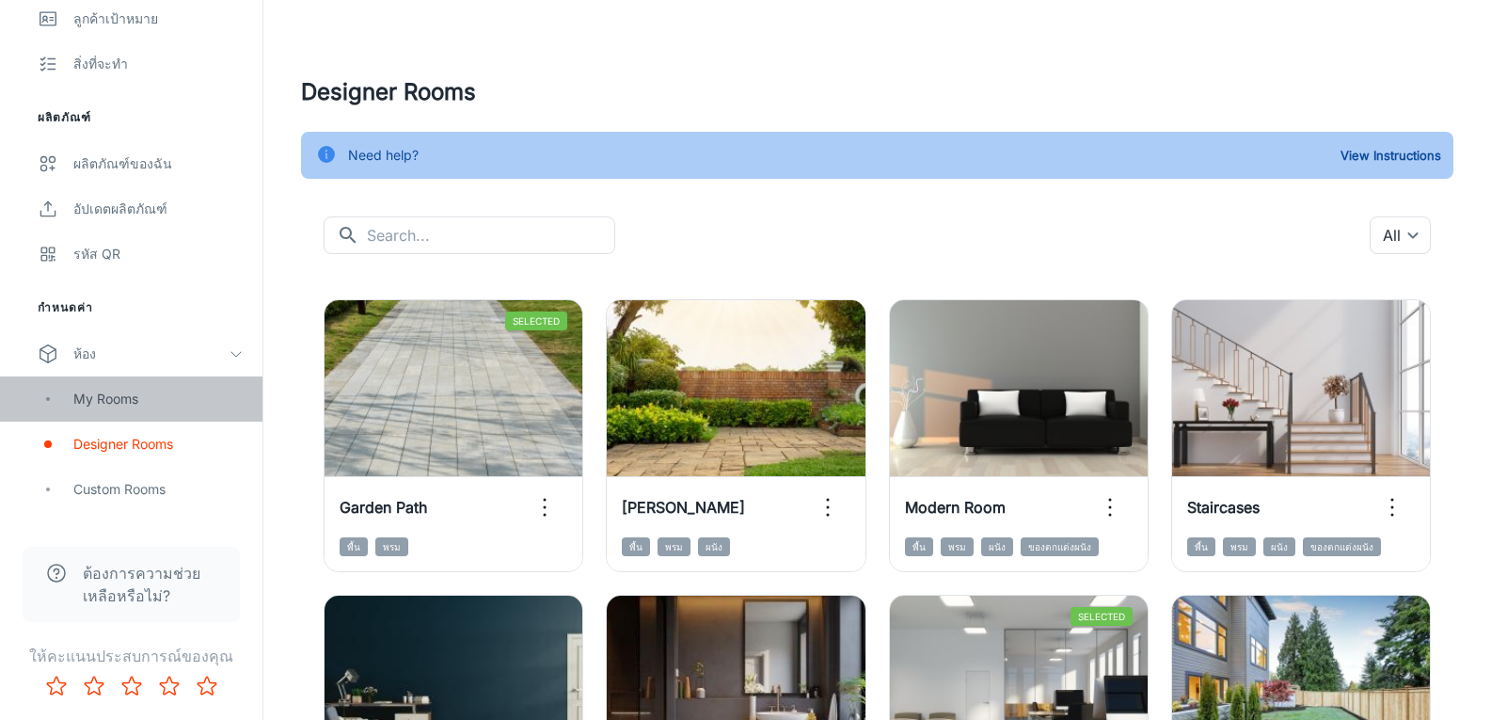
click at [115, 402] on div "My Rooms" at bounding box center [158, 399] width 170 height 21
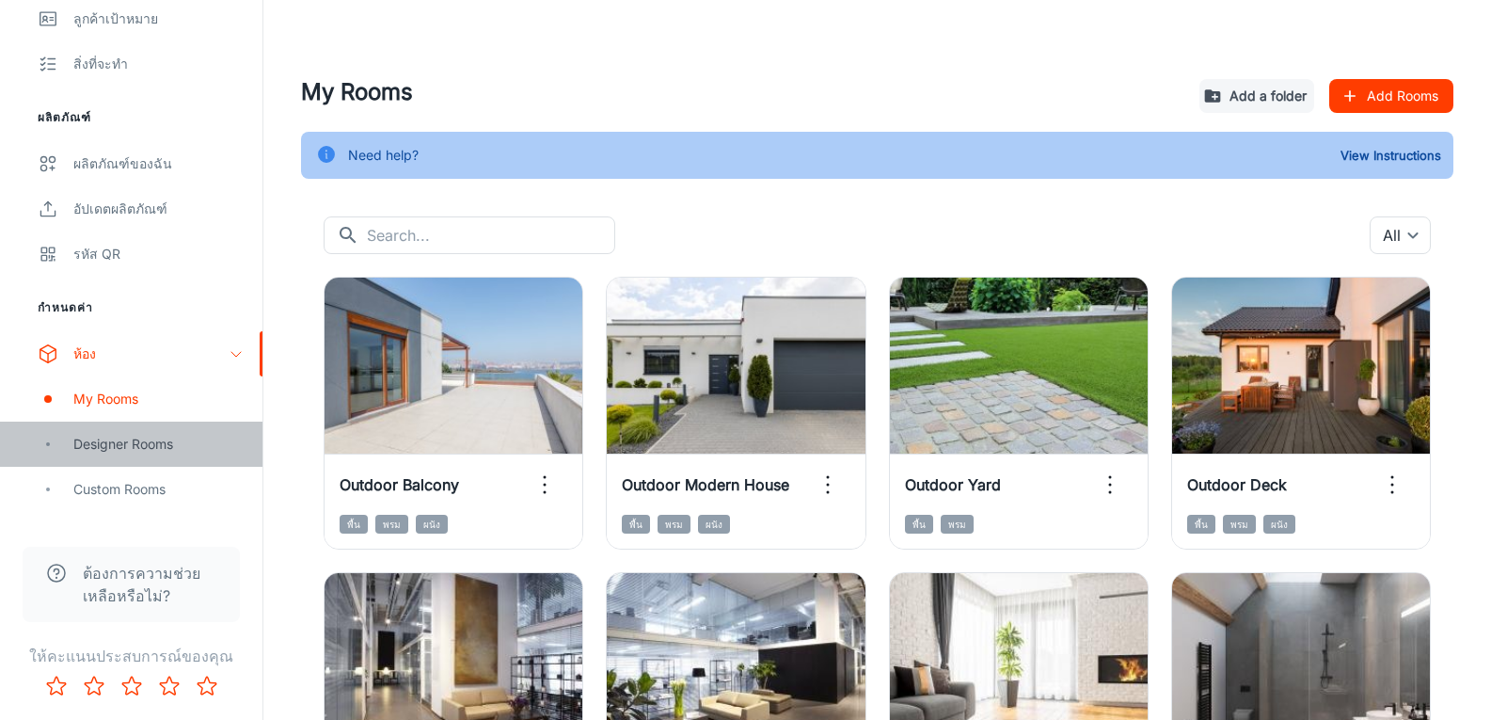
click at [95, 442] on div "Designer Rooms" at bounding box center [158, 444] width 170 height 21
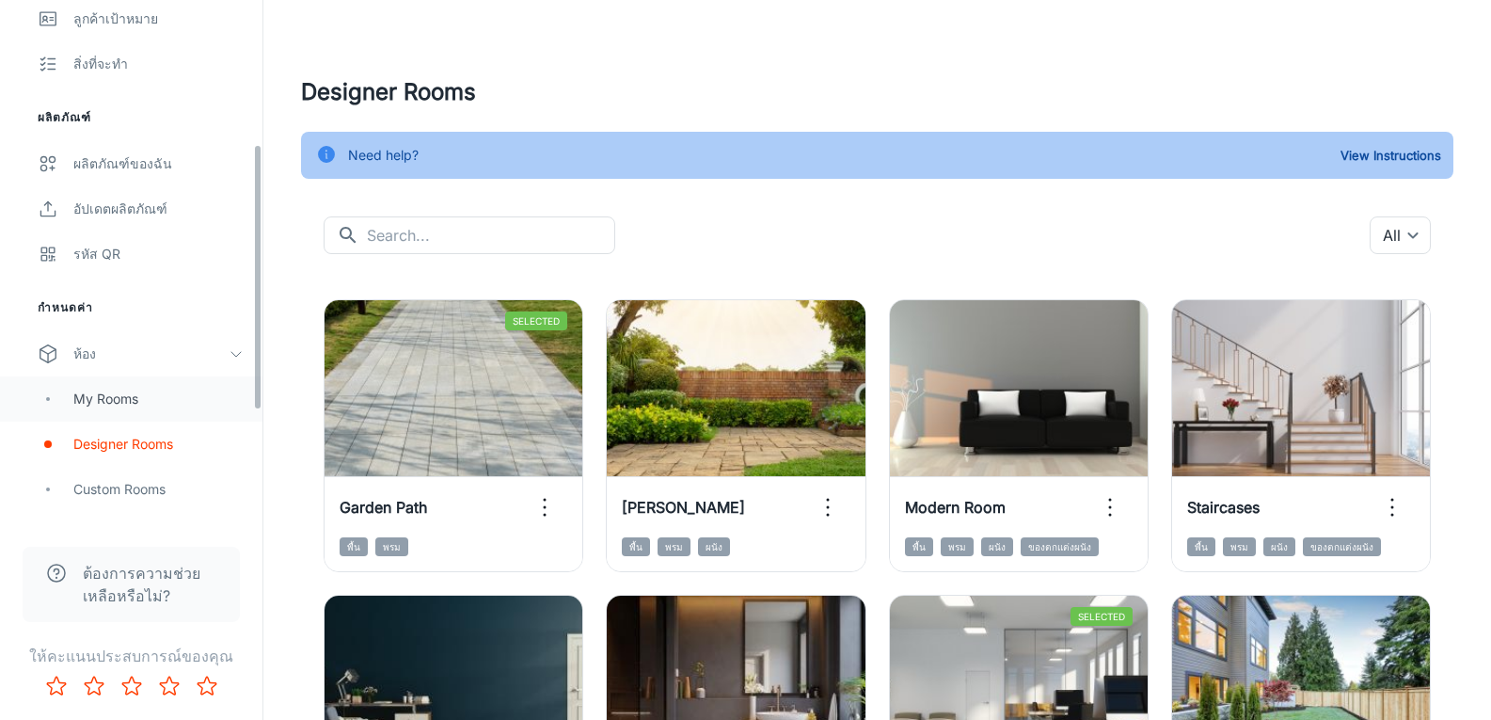
click at [125, 401] on div "My Rooms" at bounding box center [158, 399] width 170 height 21
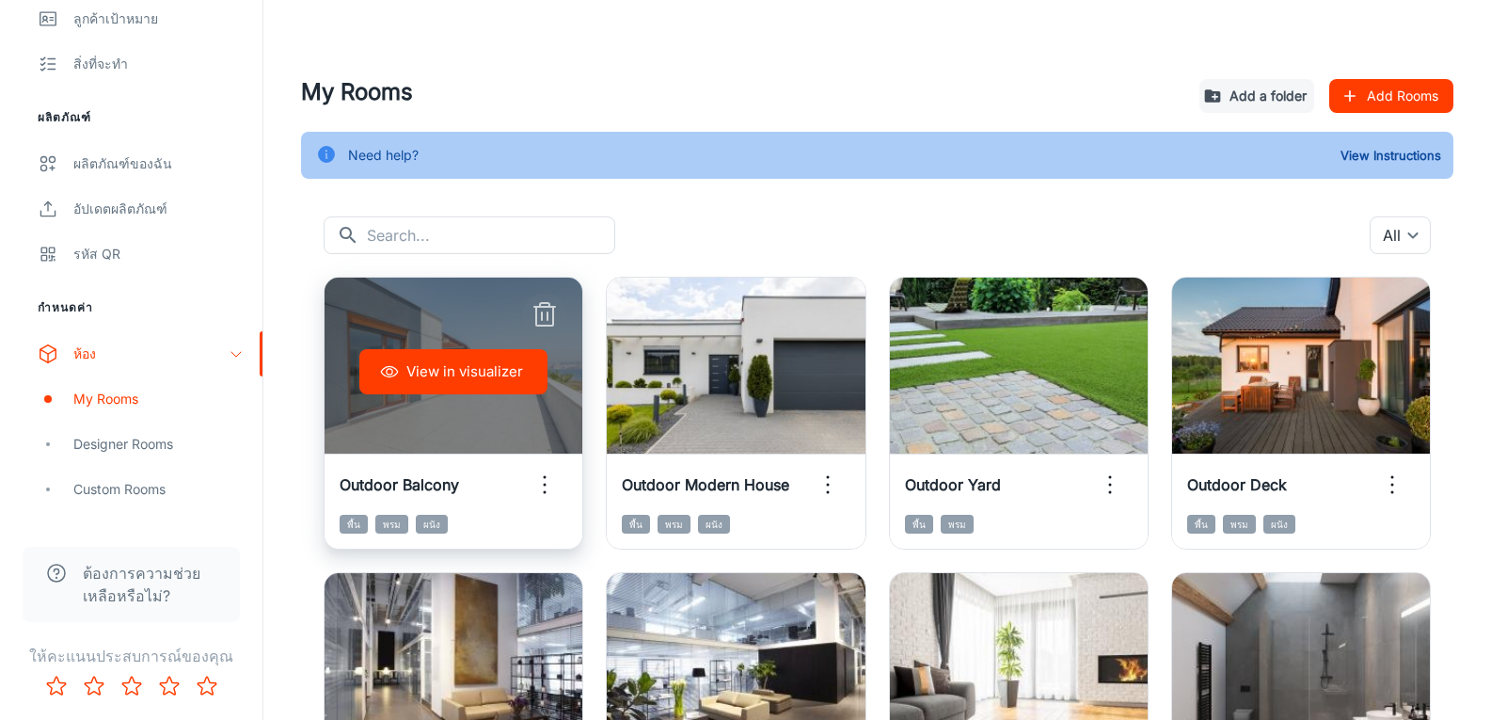
click at [548, 313] on line "button" at bounding box center [548, 316] width 0 height 8
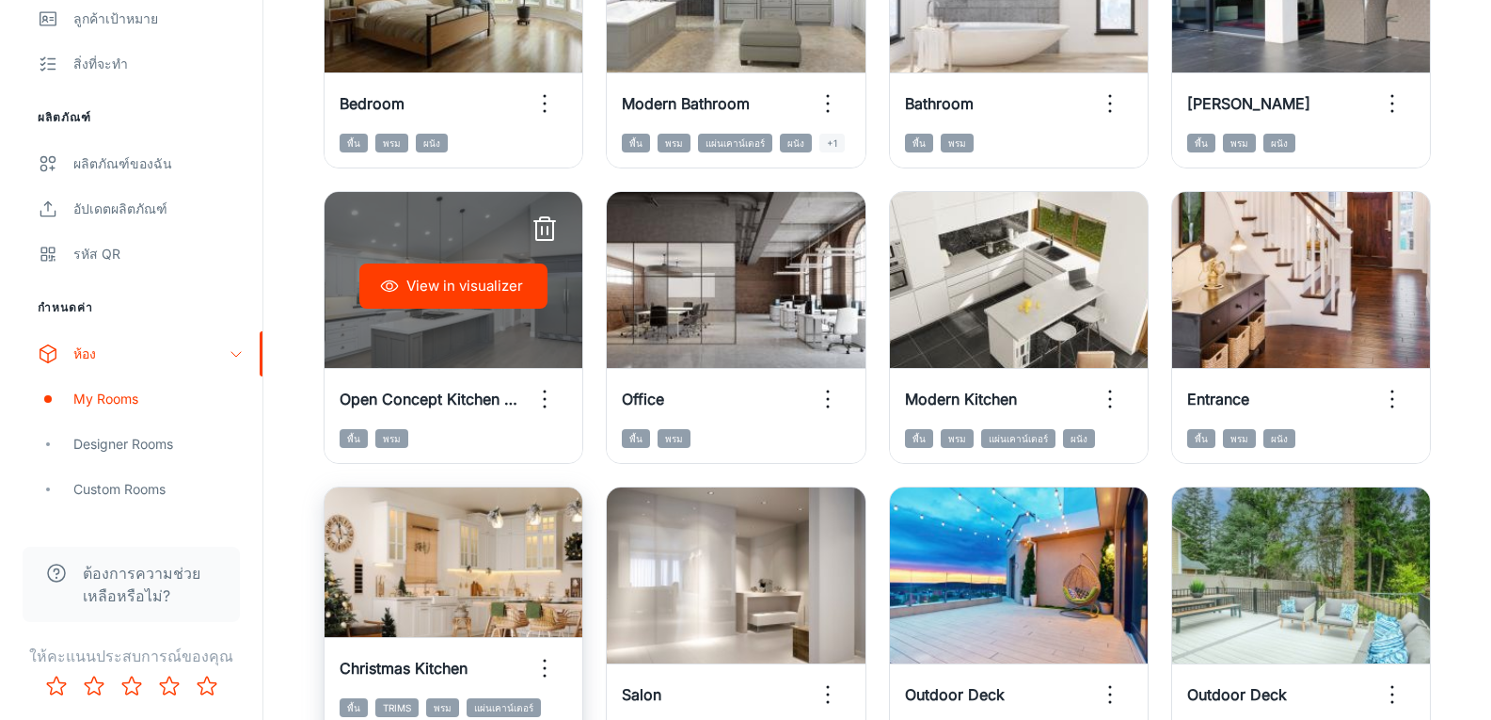
scroll to position [1988, 0]
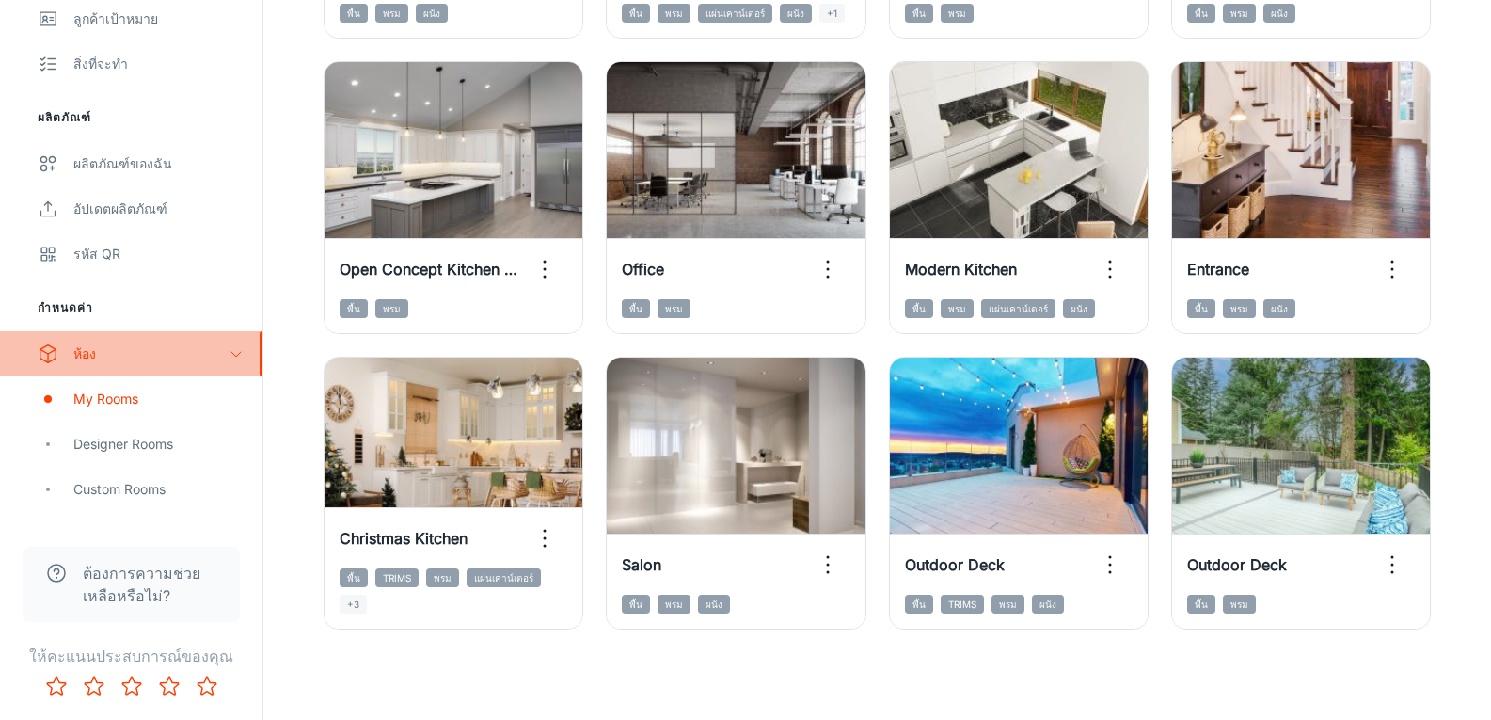
click at [232, 353] on polyline "scrollable content" at bounding box center [235, 354] width 9 height 5
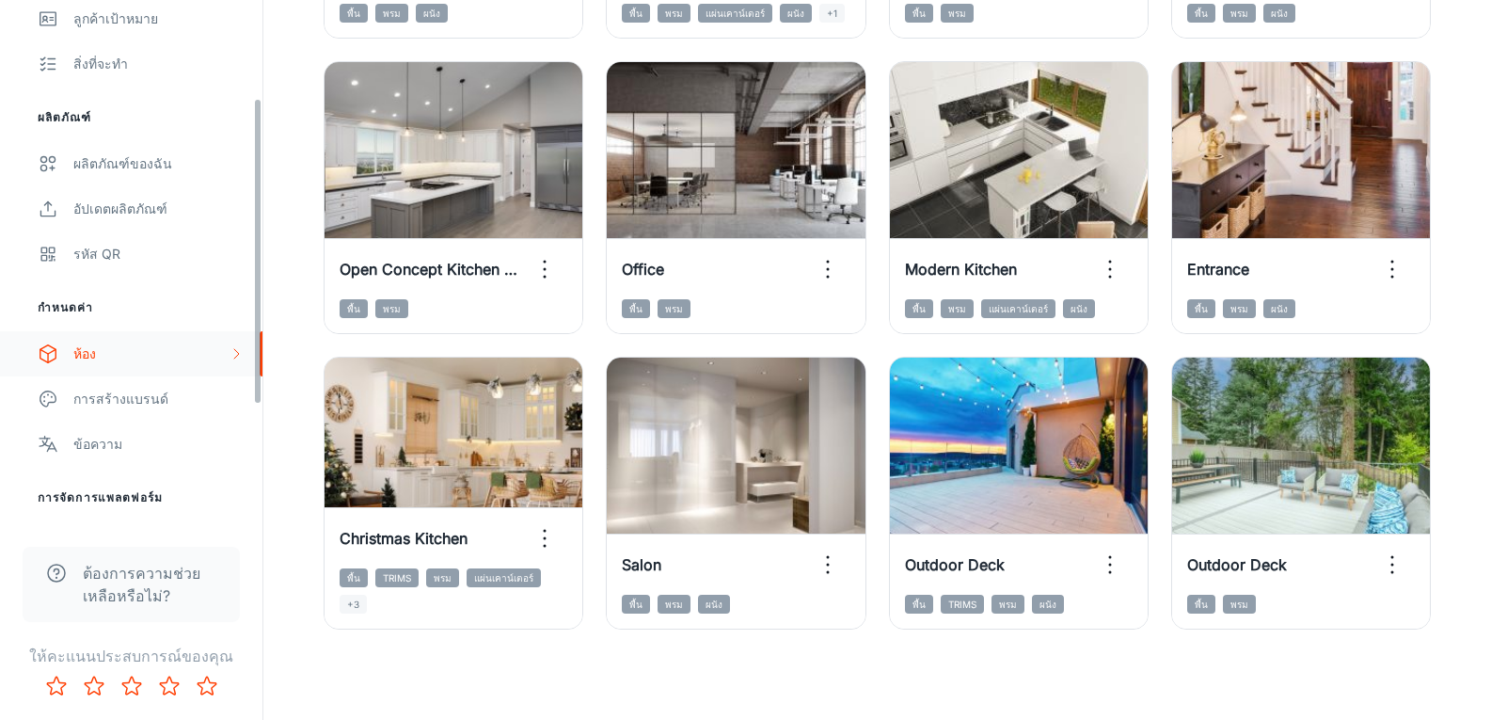
scroll to position [0, 0]
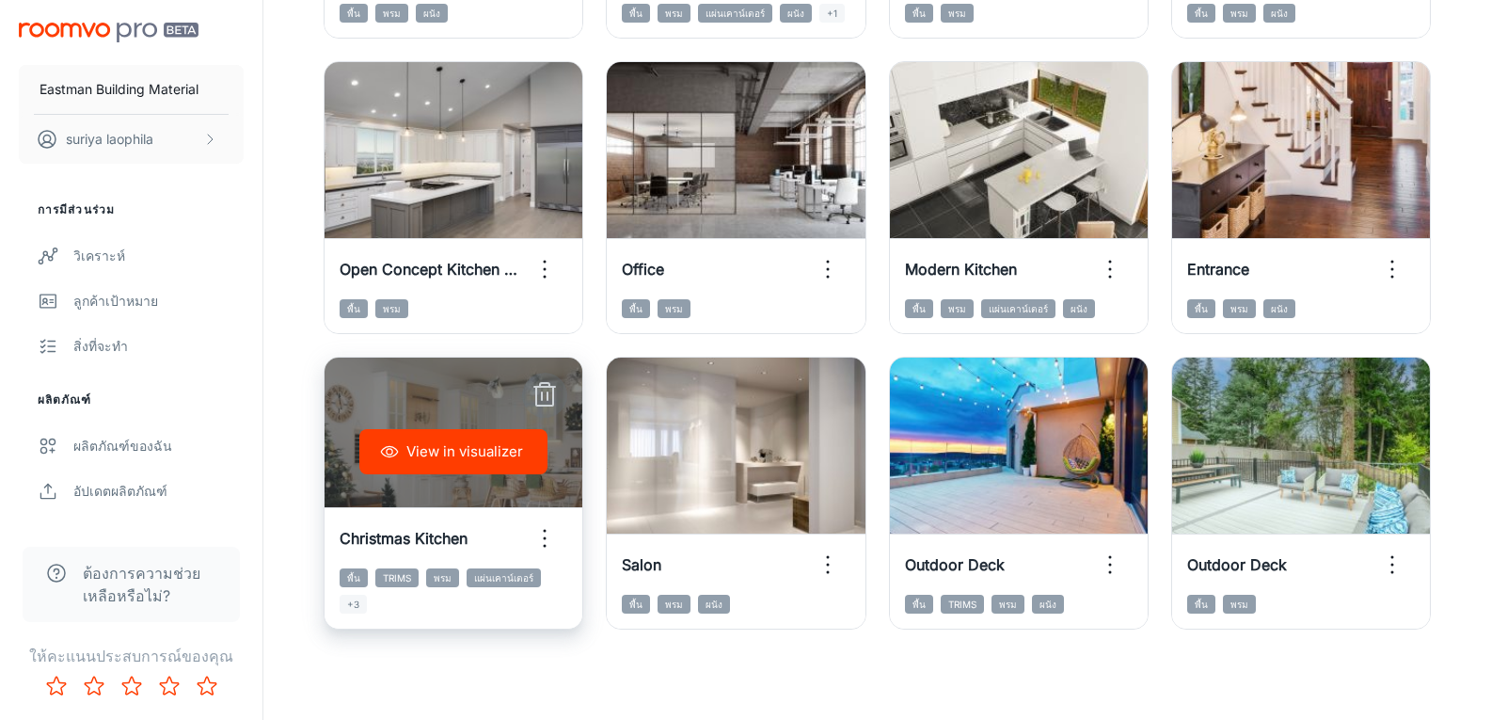
click at [545, 387] on line "button" at bounding box center [544, 387] width 21 height 0
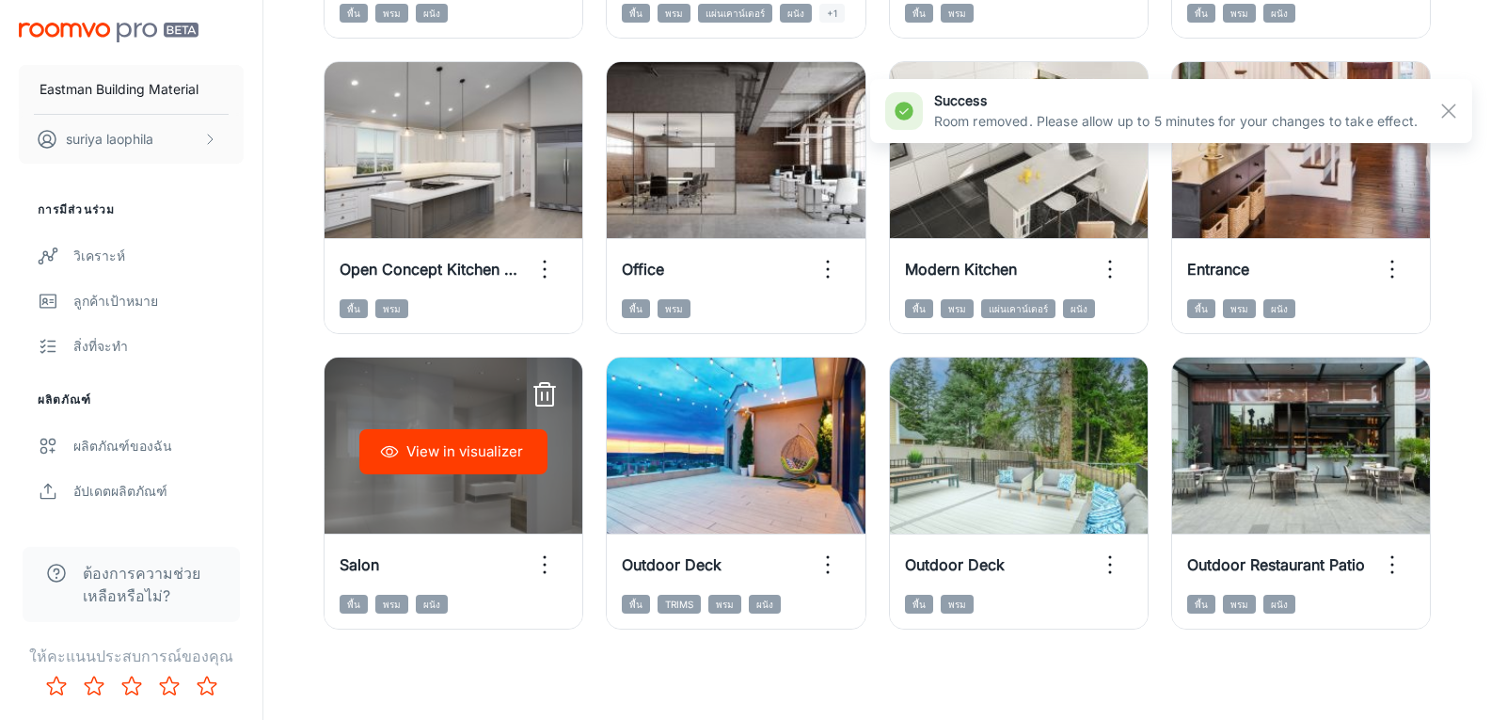
click at [544, 395] on icon "button" at bounding box center [545, 395] width 30 height 30
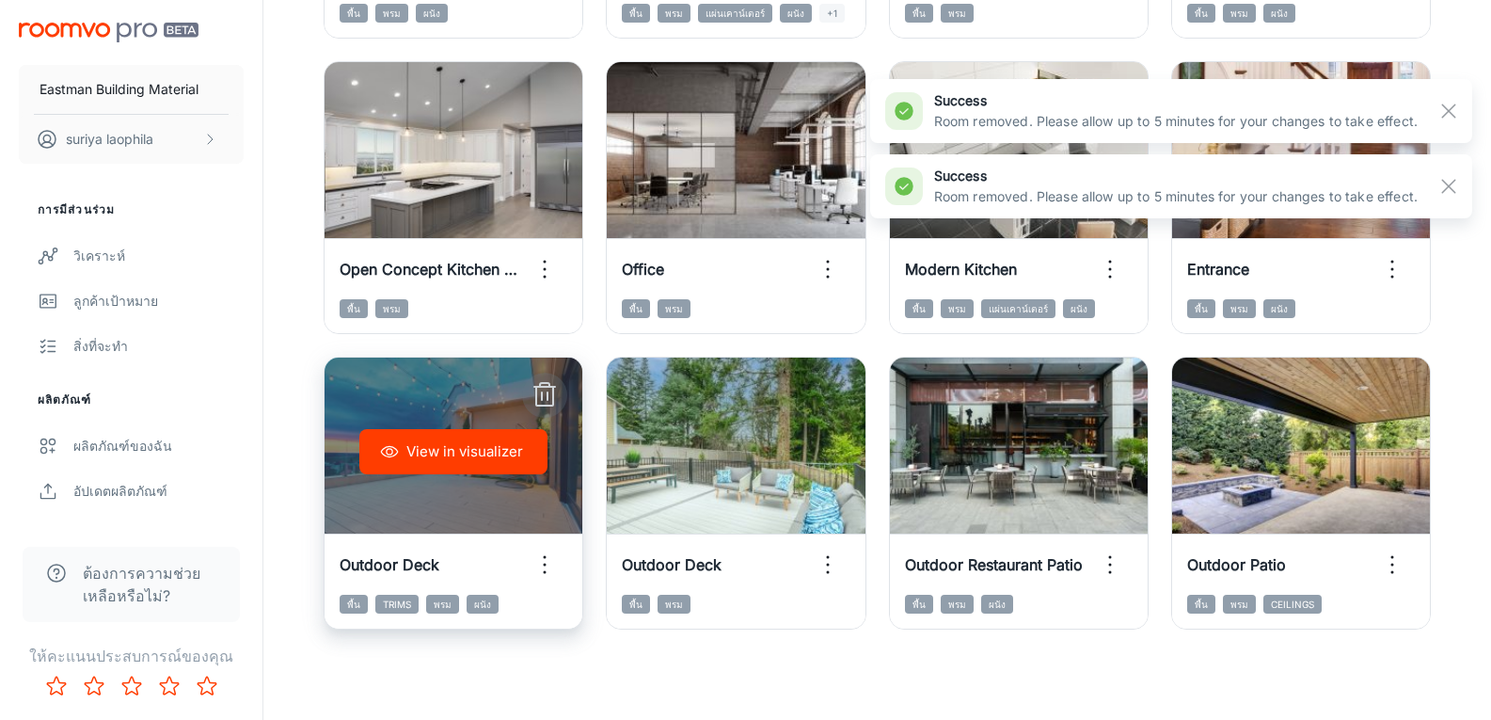
click at [547, 390] on icon "button" at bounding box center [545, 395] width 30 height 30
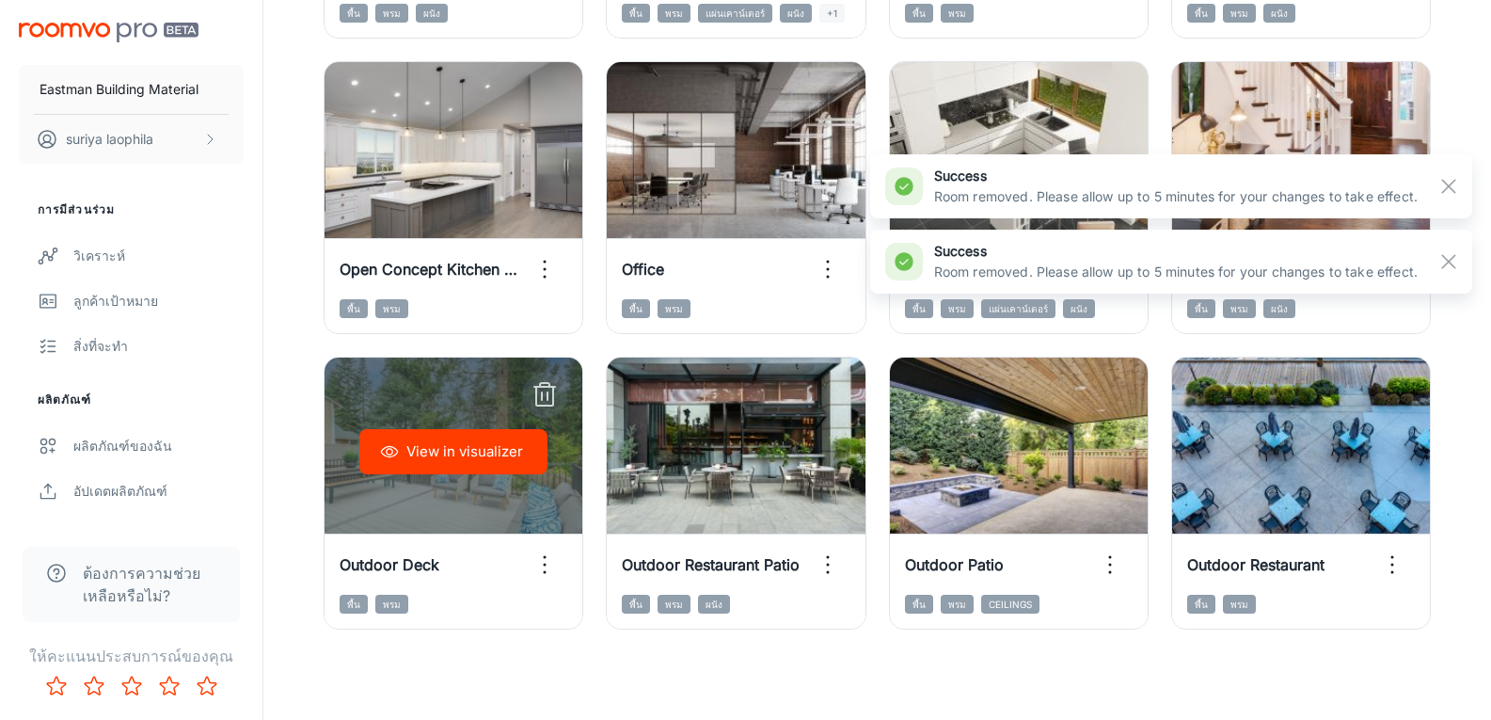
click at [546, 394] on icon "button" at bounding box center [545, 395] width 30 height 30
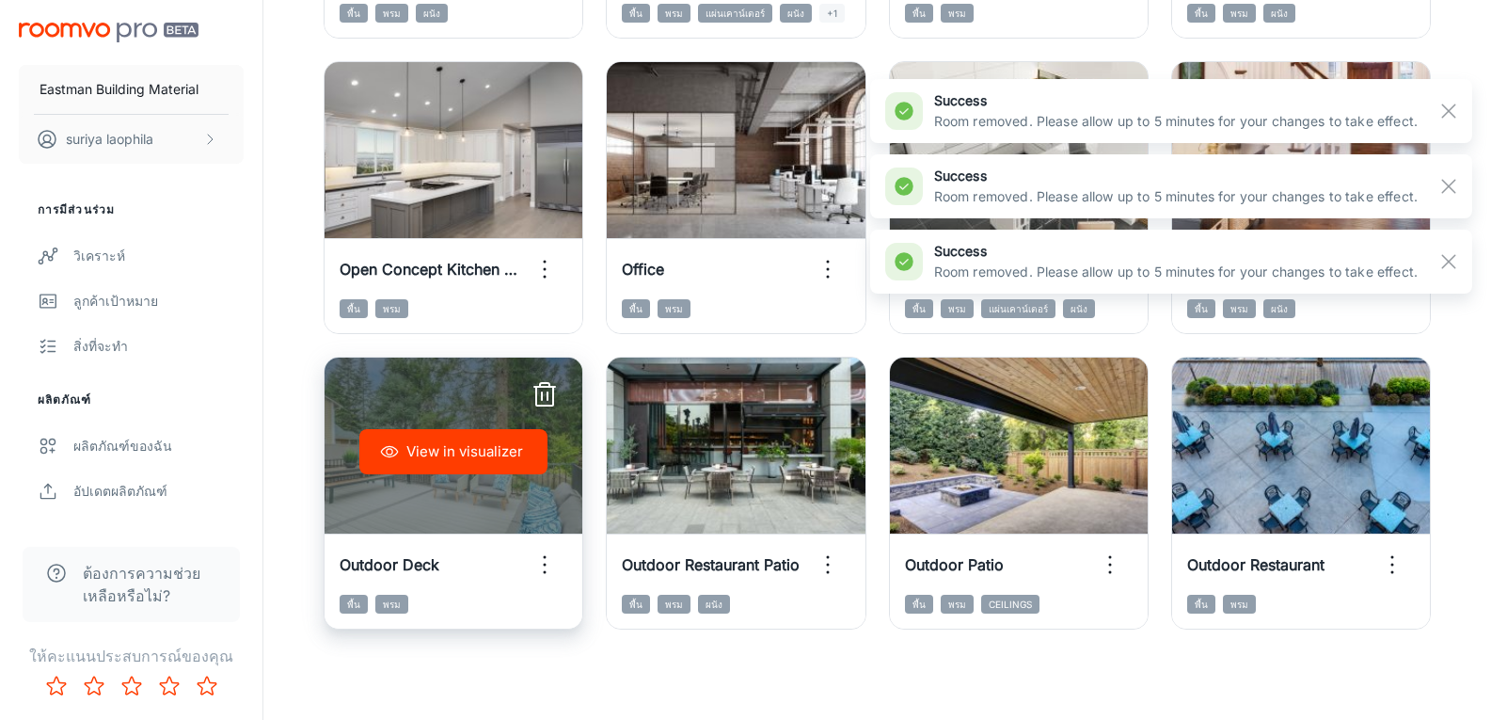
click at [547, 394] on icon "button" at bounding box center [545, 395] width 30 height 30
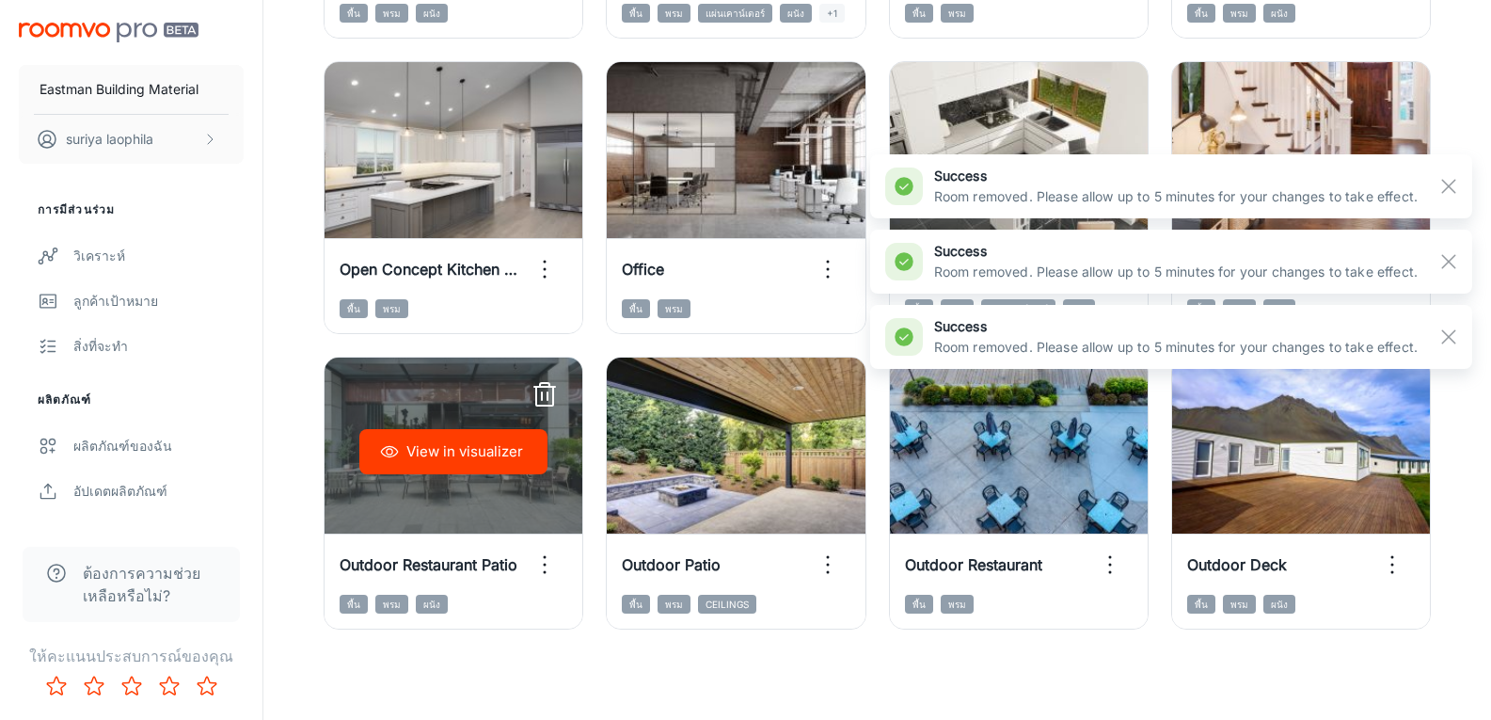
click at [547, 394] on icon "button" at bounding box center [545, 395] width 30 height 30
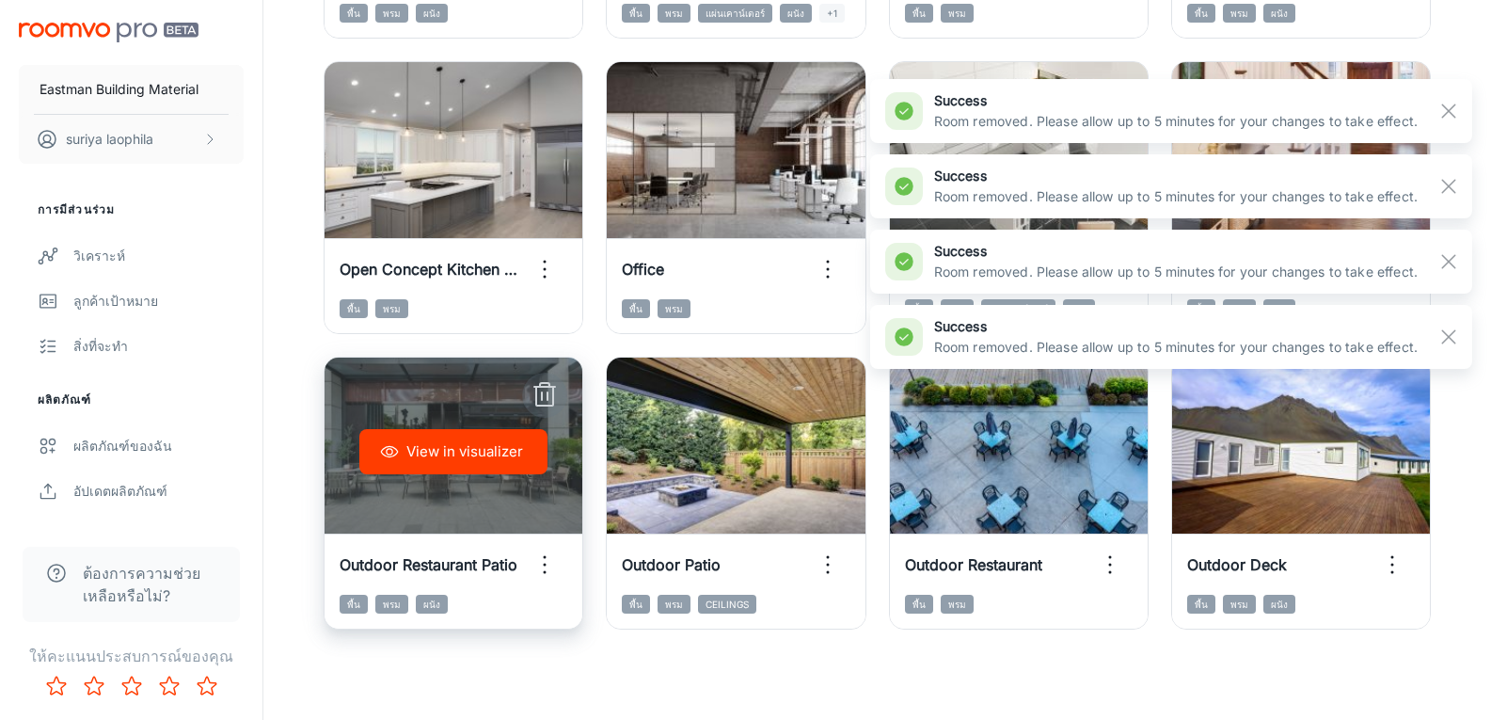
click at [542, 392] on line "button" at bounding box center [542, 396] width 0 height 8
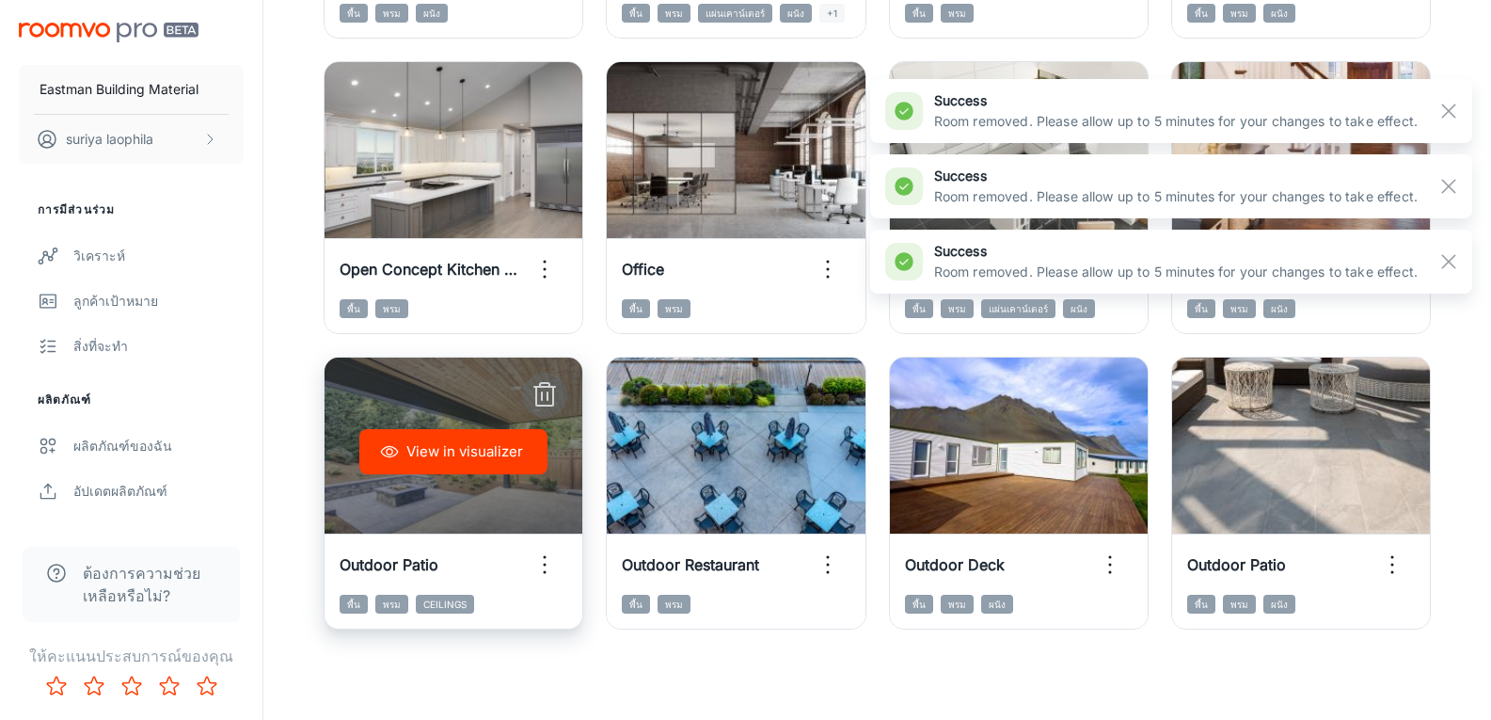
click at [546, 391] on icon "button" at bounding box center [545, 395] width 30 height 30
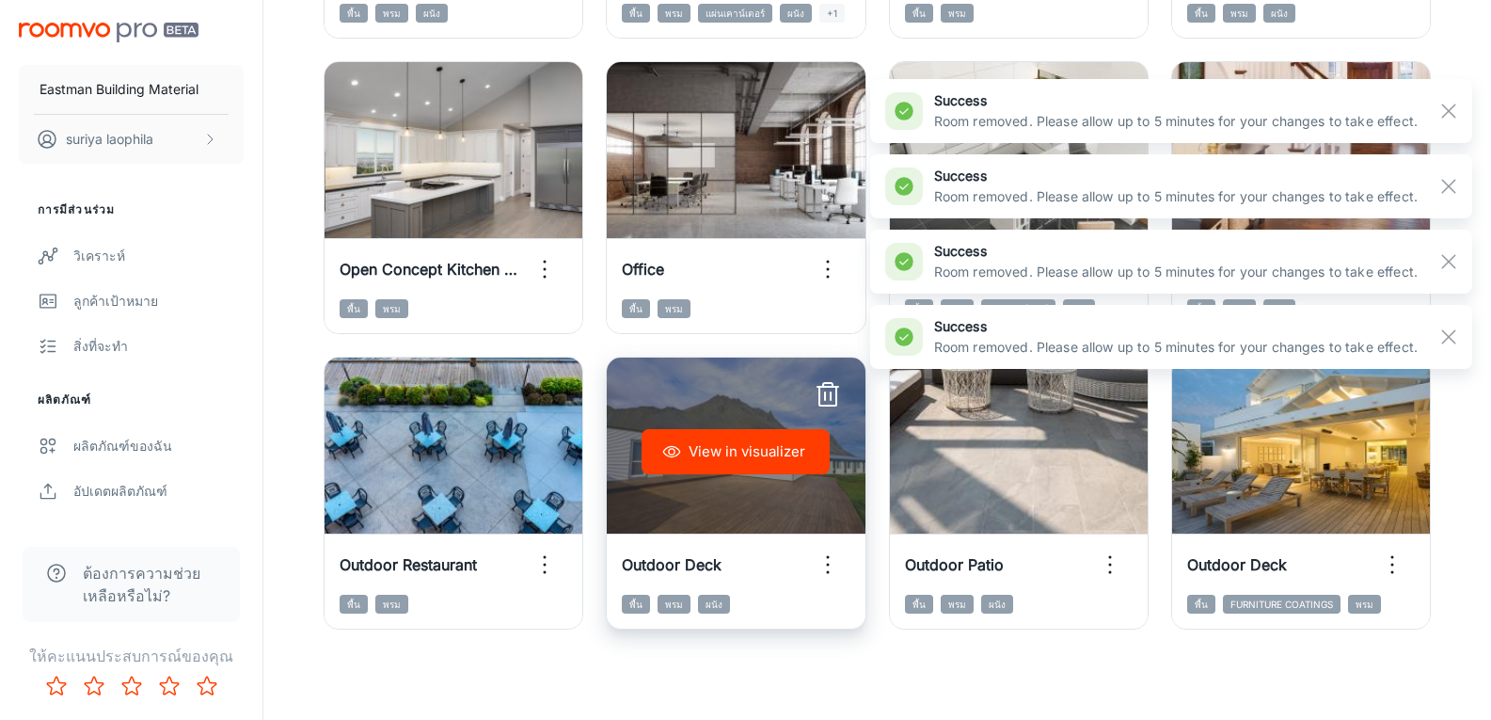
click at [828, 390] on div "View in visualizer" at bounding box center [736, 452] width 258 height 188
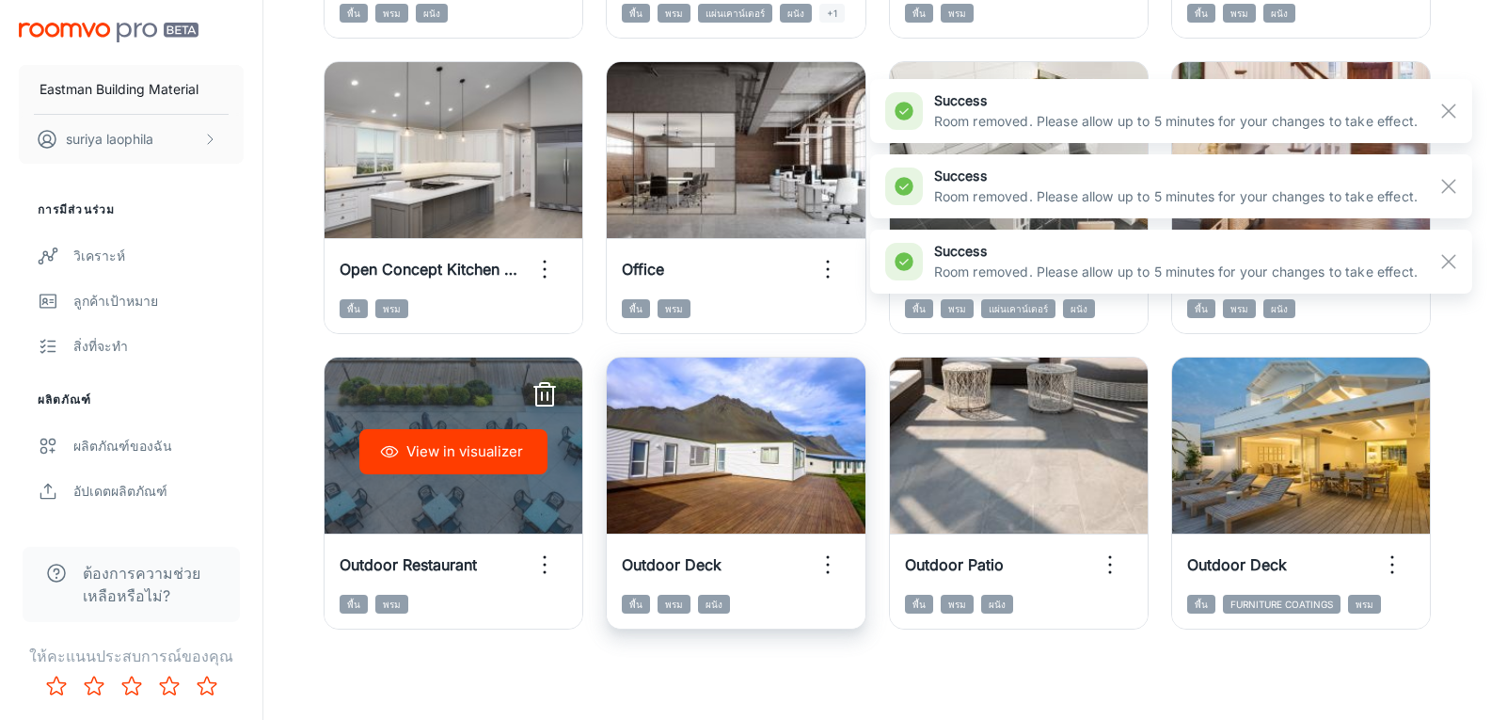
drag, startPoint x: 548, startPoint y: 395, endPoint x: 640, endPoint y: 415, distance: 94.3
click at [548, 395] on line "button" at bounding box center [548, 396] width 0 height 8
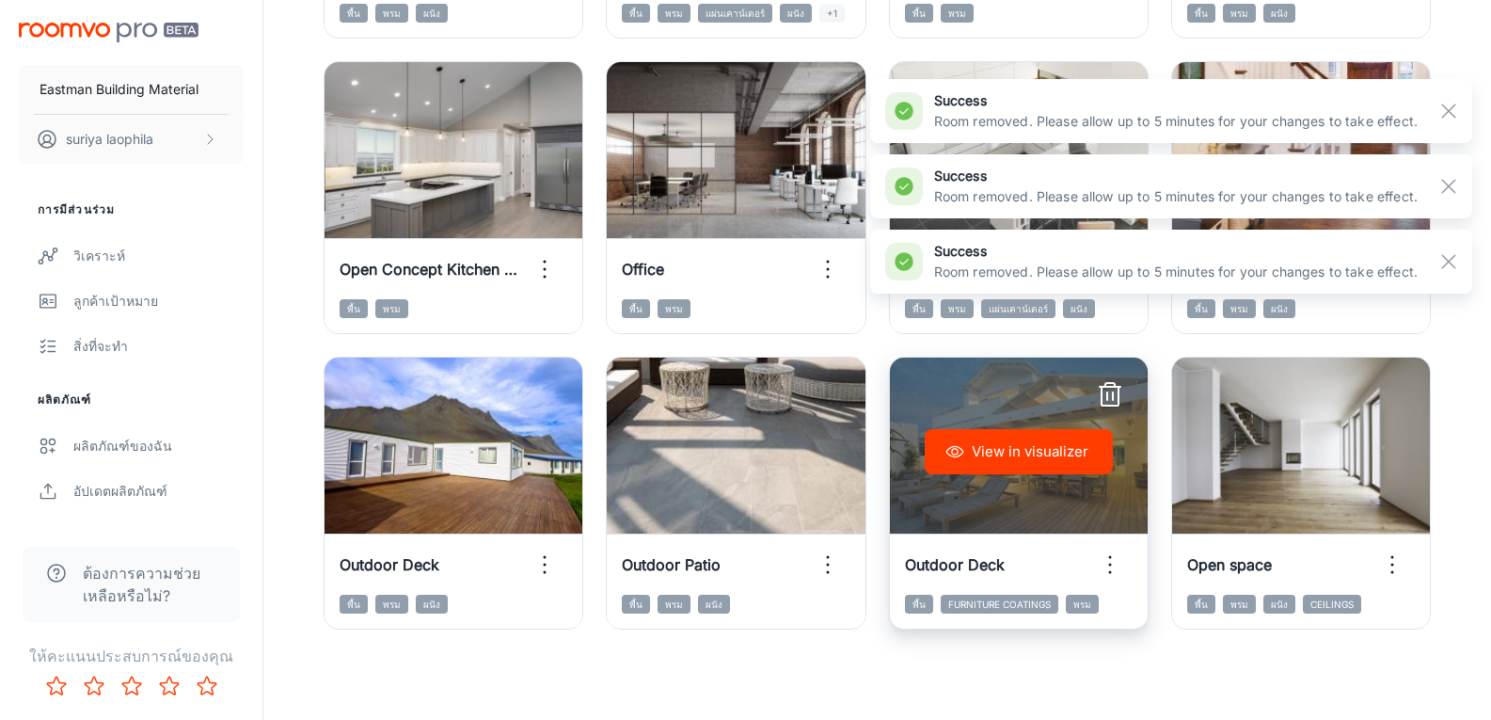
click at [1107, 391] on icon "button" at bounding box center [1110, 395] width 30 height 30
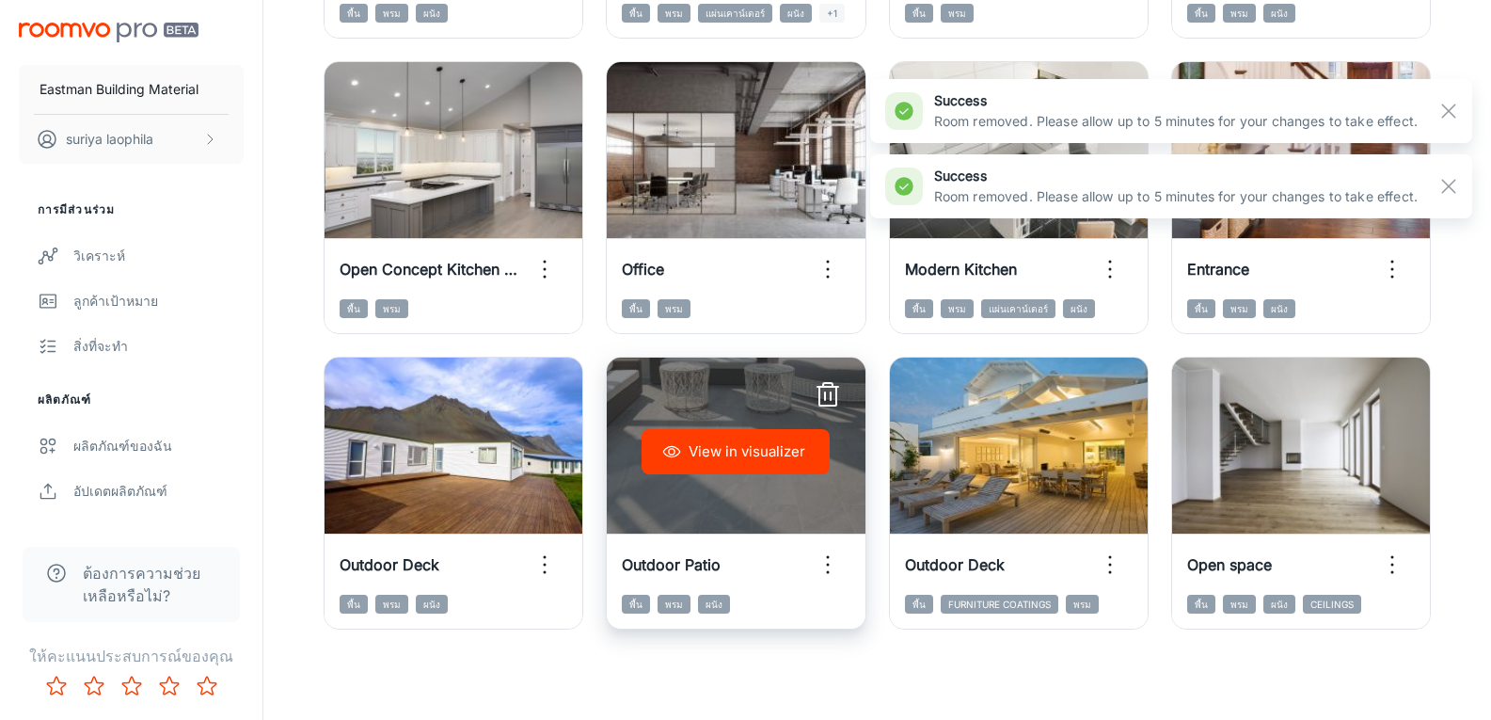
click at [831, 387] on line "button" at bounding box center [828, 387] width 21 height 0
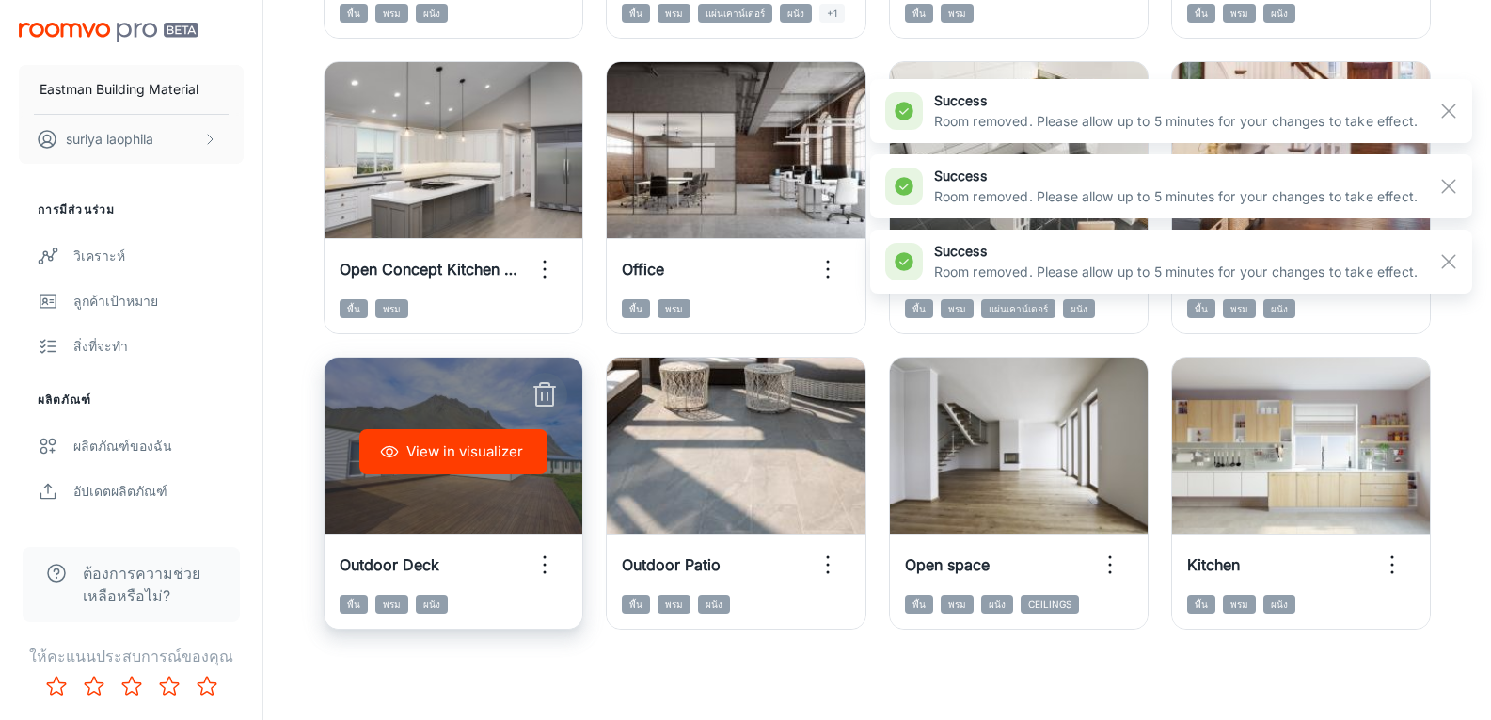
click at [552, 387] on line "button" at bounding box center [544, 387] width 21 height 0
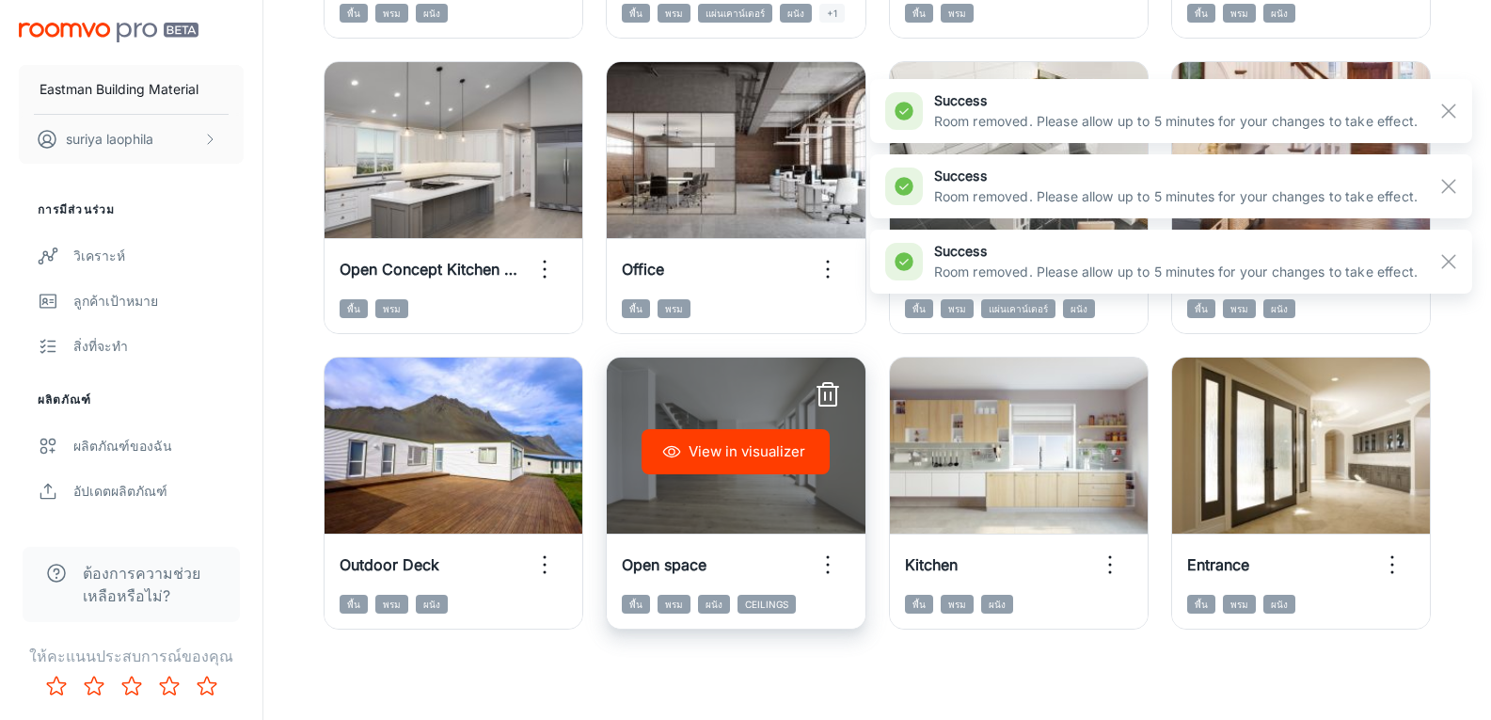
click at [828, 391] on icon "button" at bounding box center [828, 395] width 30 height 30
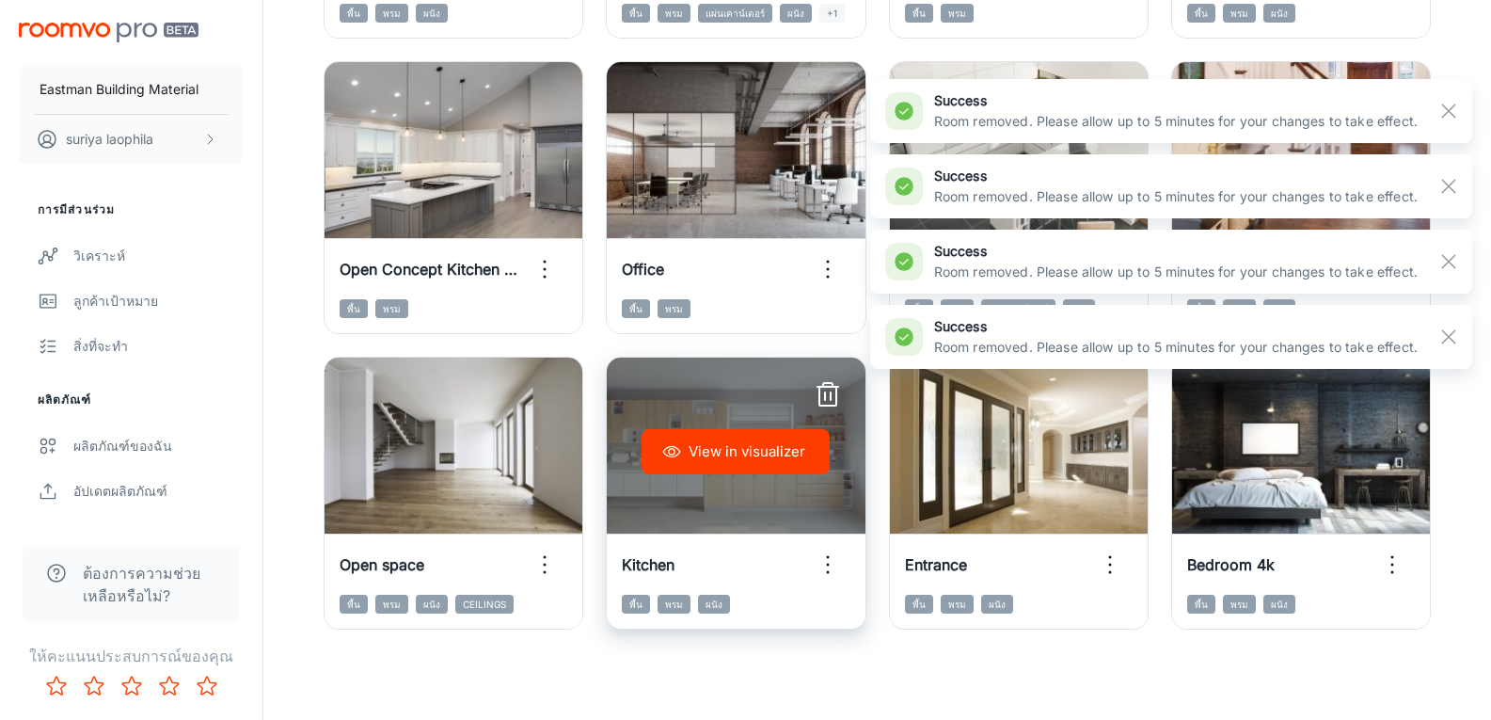
click at [834, 397] on icon "button" at bounding box center [828, 395] width 30 height 30
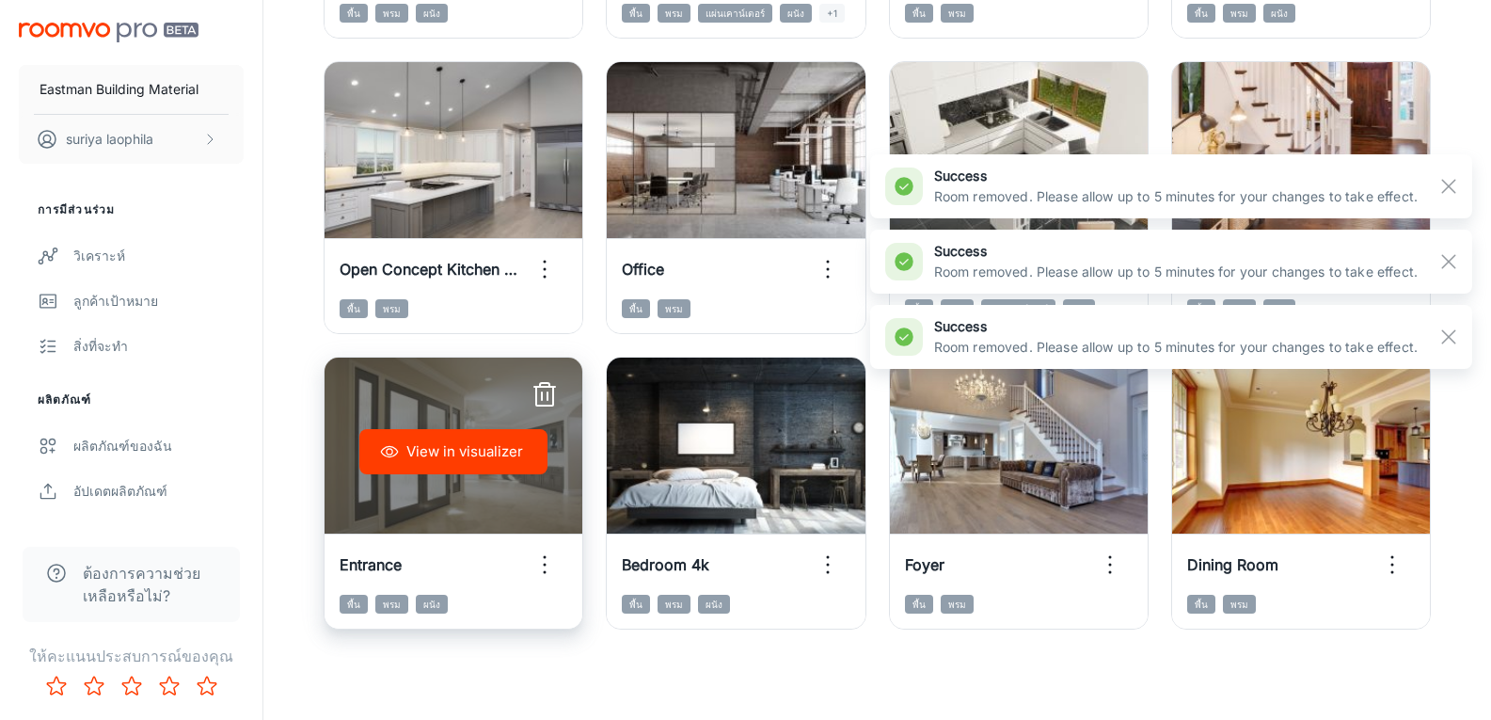
click at [541, 392] on icon "button" at bounding box center [545, 395] width 30 height 30
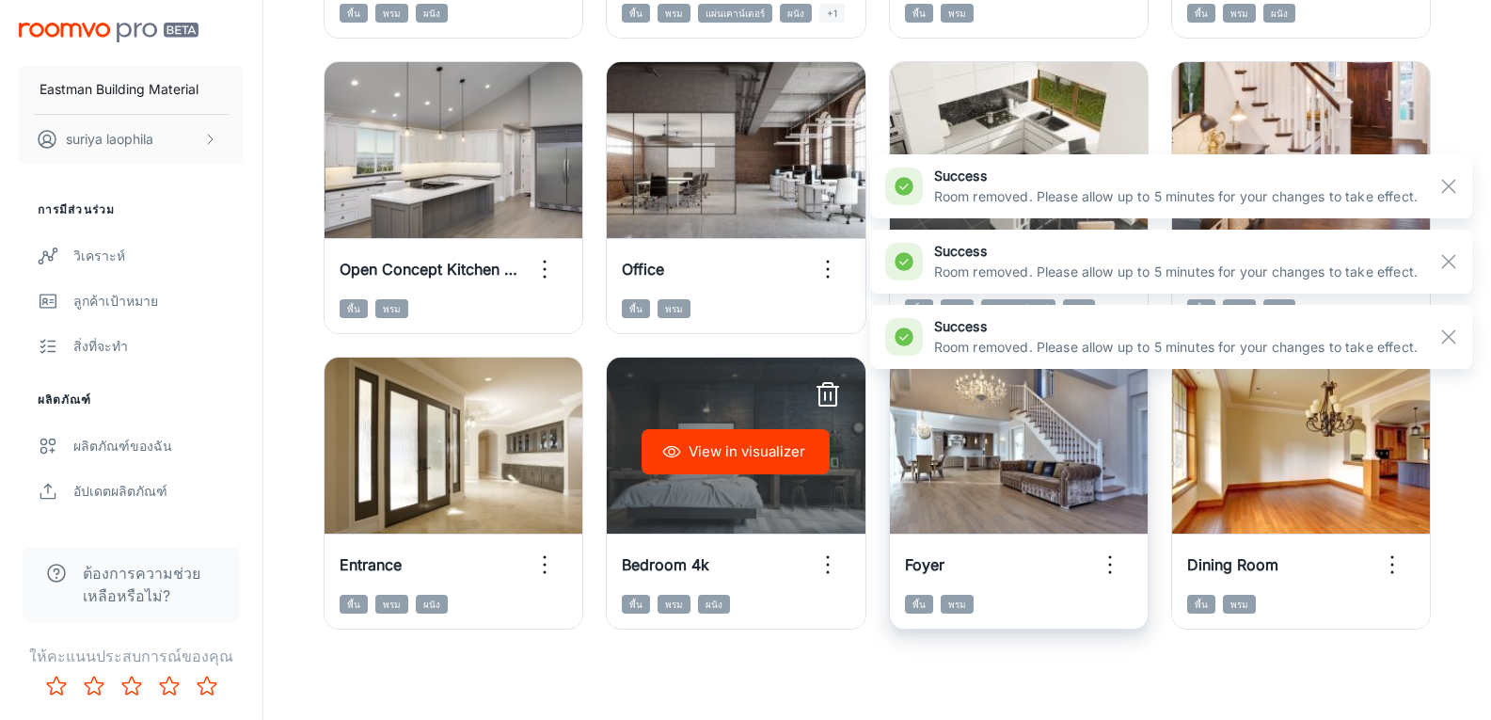
click at [1095, 394] on icon "button" at bounding box center [1110, 395] width 30 height 30
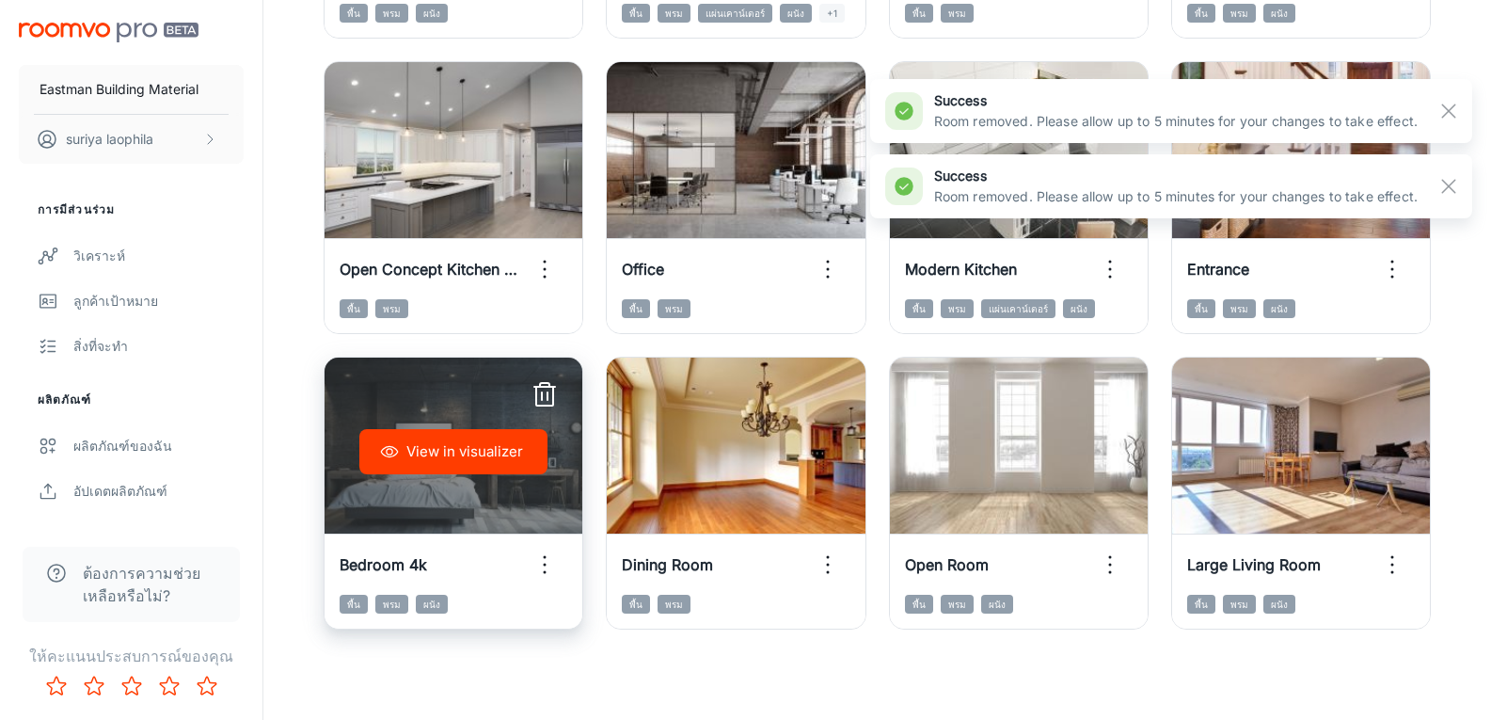
click at [537, 395] on icon "button" at bounding box center [544, 396] width 17 height 19
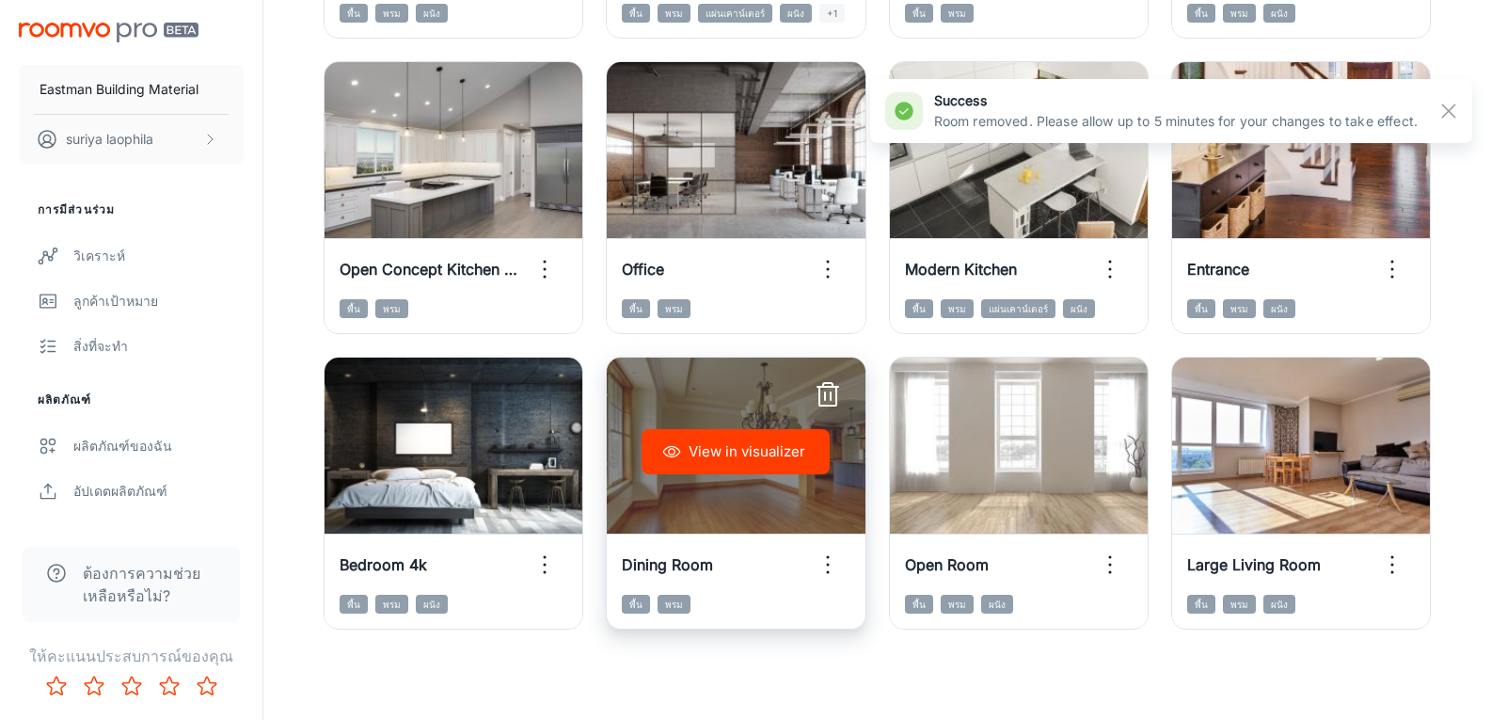
click at [825, 391] on icon "button" at bounding box center [828, 395] width 30 height 30
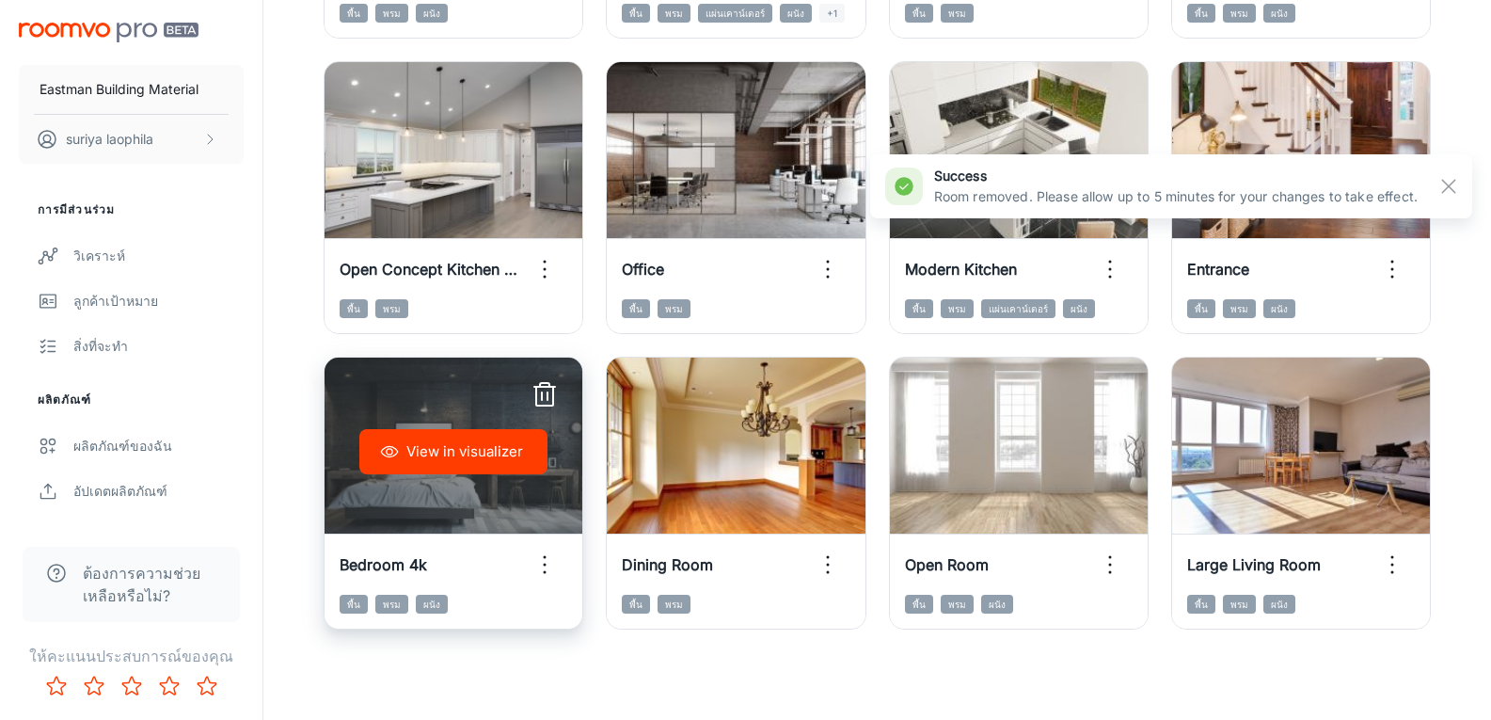
click at [550, 399] on icon "button" at bounding box center [545, 395] width 30 height 30
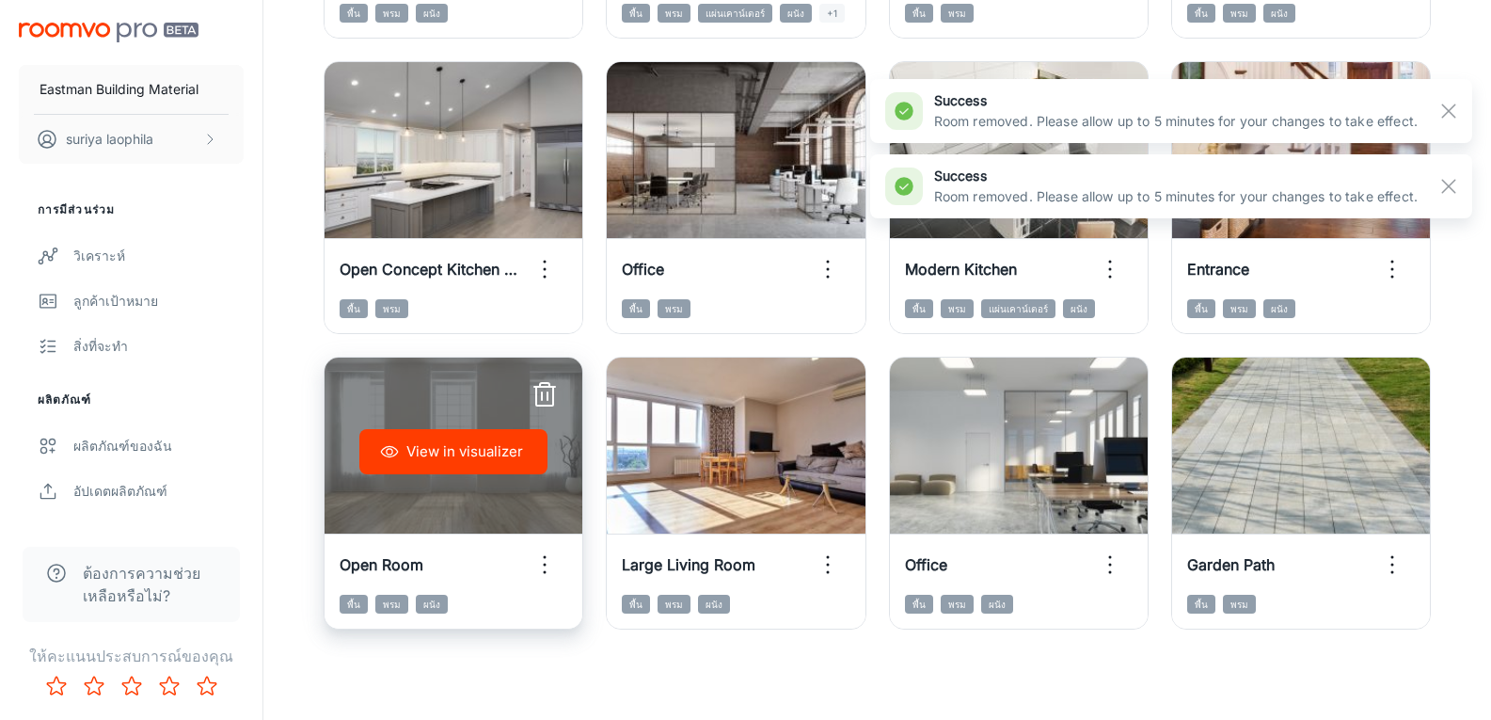
click at [550, 394] on icon "button" at bounding box center [545, 395] width 30 height 30
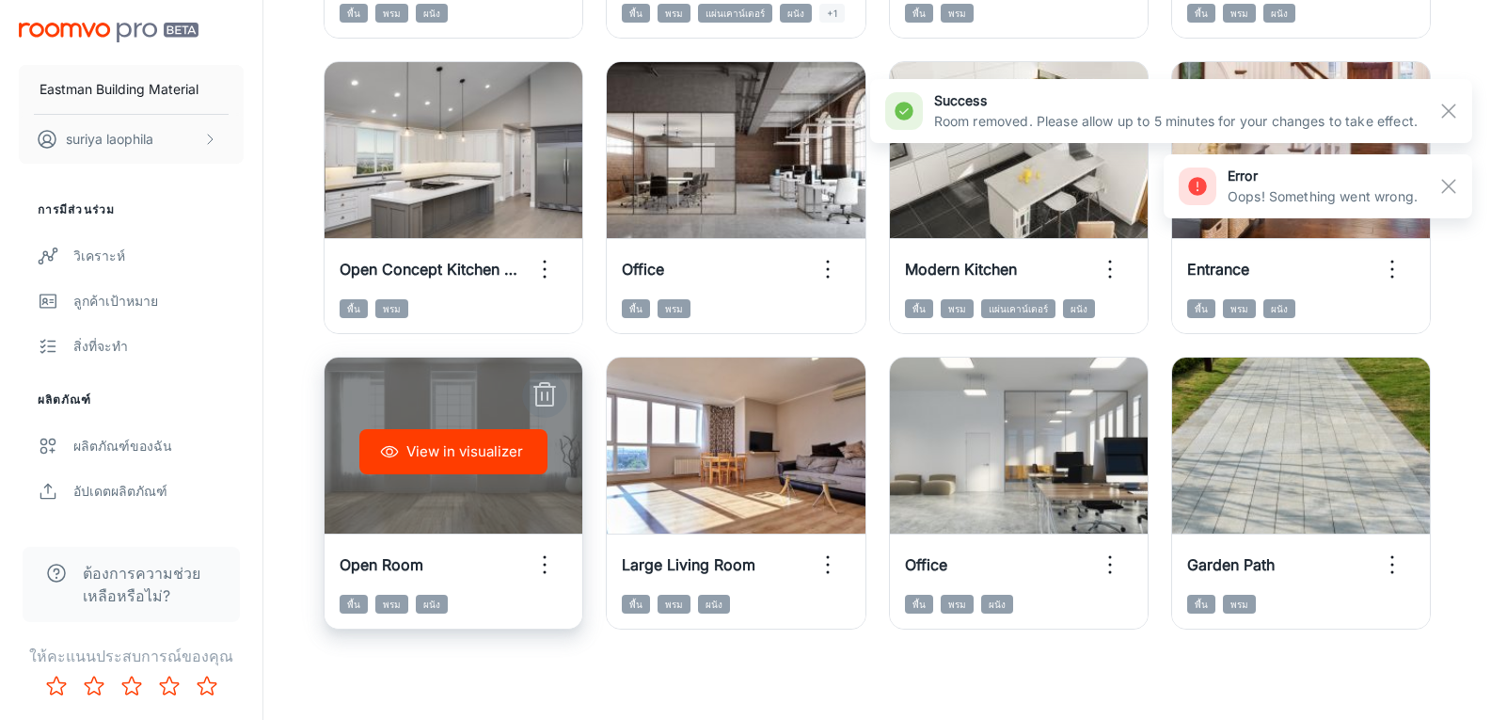
click at [546, 400] on icon "button" at bounding box center [545, 395] width 30 height 30
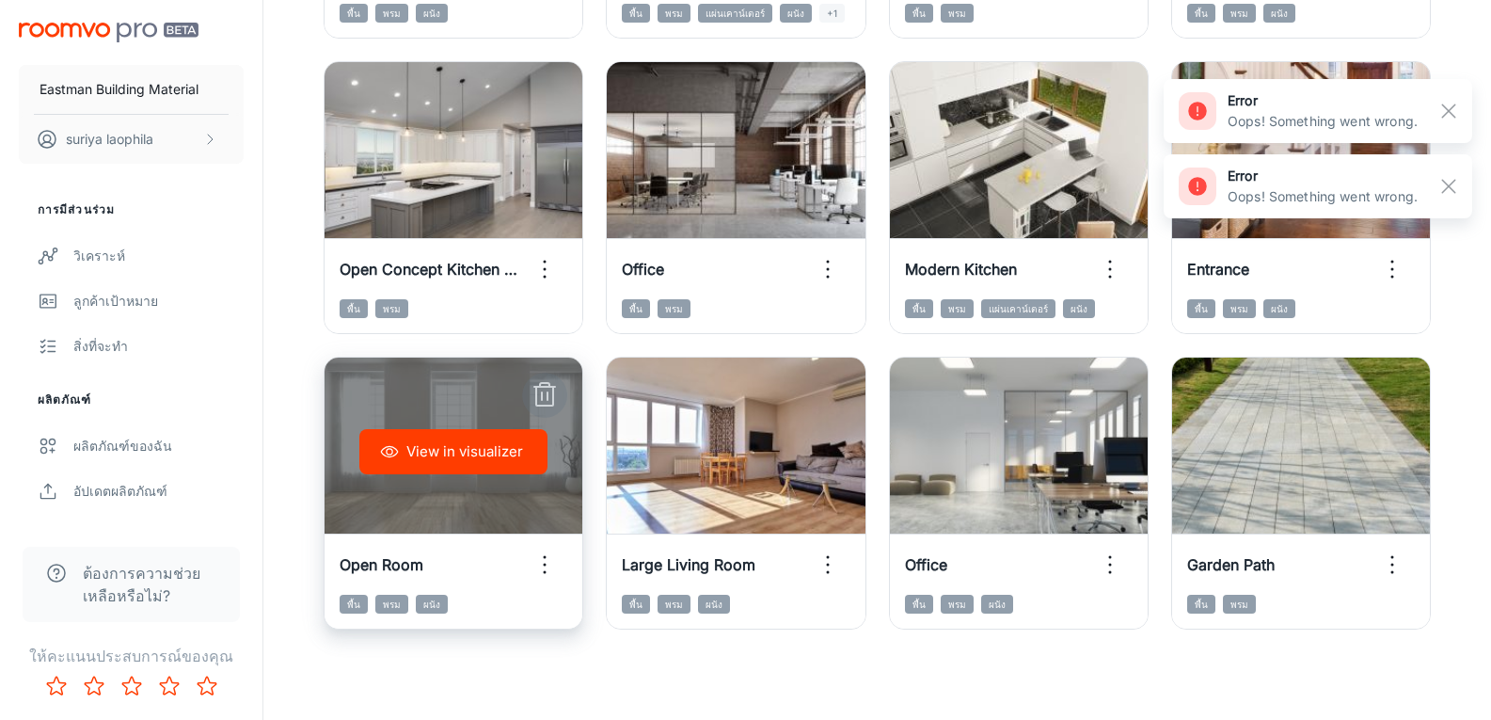
click at [544, 393] on icon "button" at bounding box center [545, 395] width 30 height 30
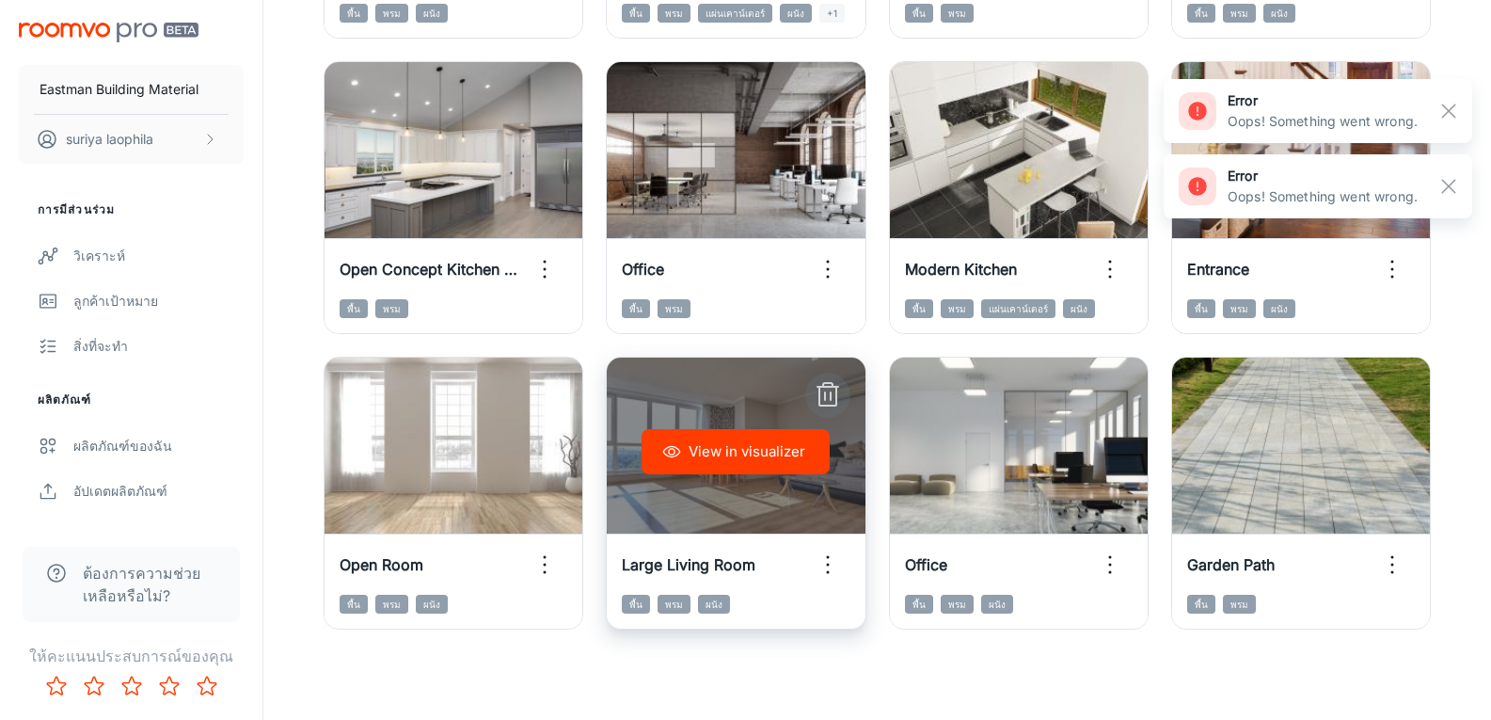
click at [826, 391] on icon "button" at bounding box center [828, 395] width 30 height 30
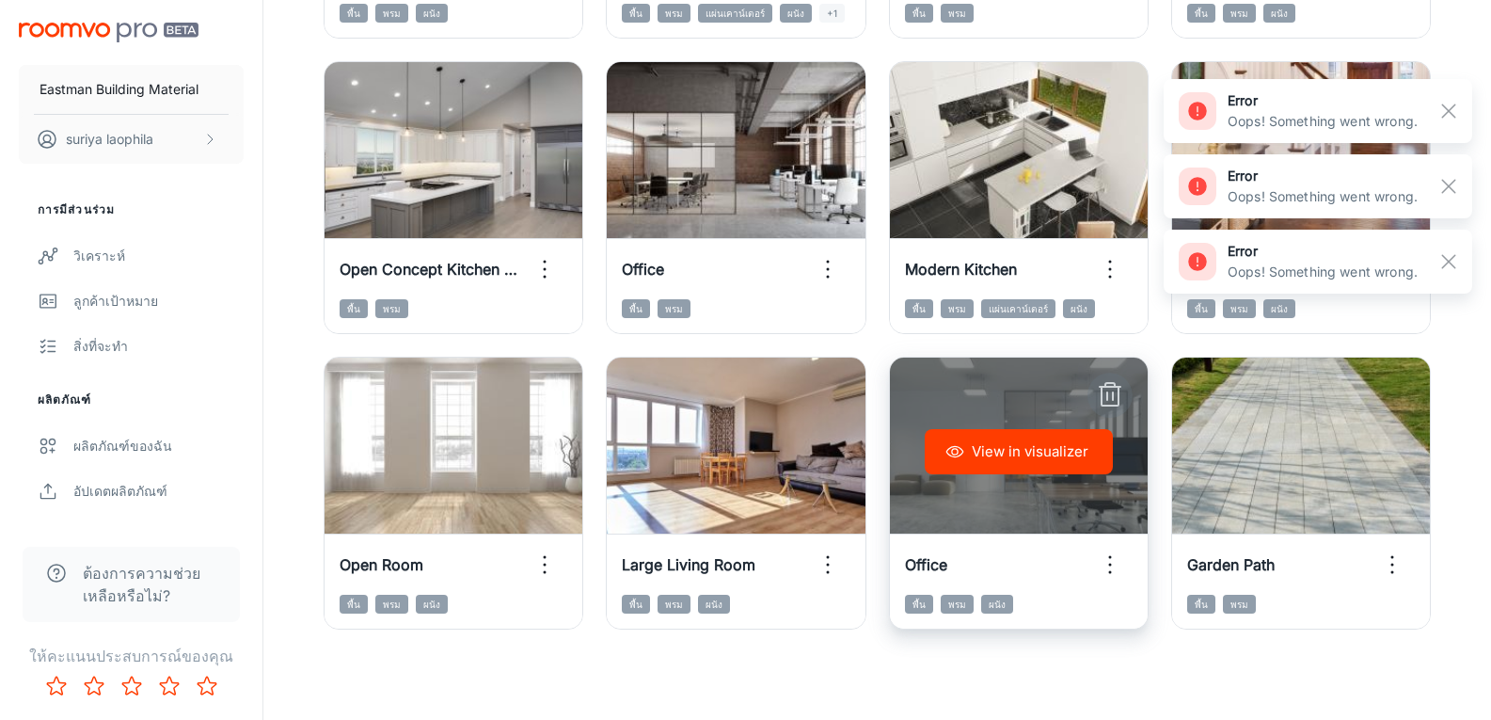
click at [1106, 399] on icon "button" at bounding box center [1110, 395] width 30 height 30
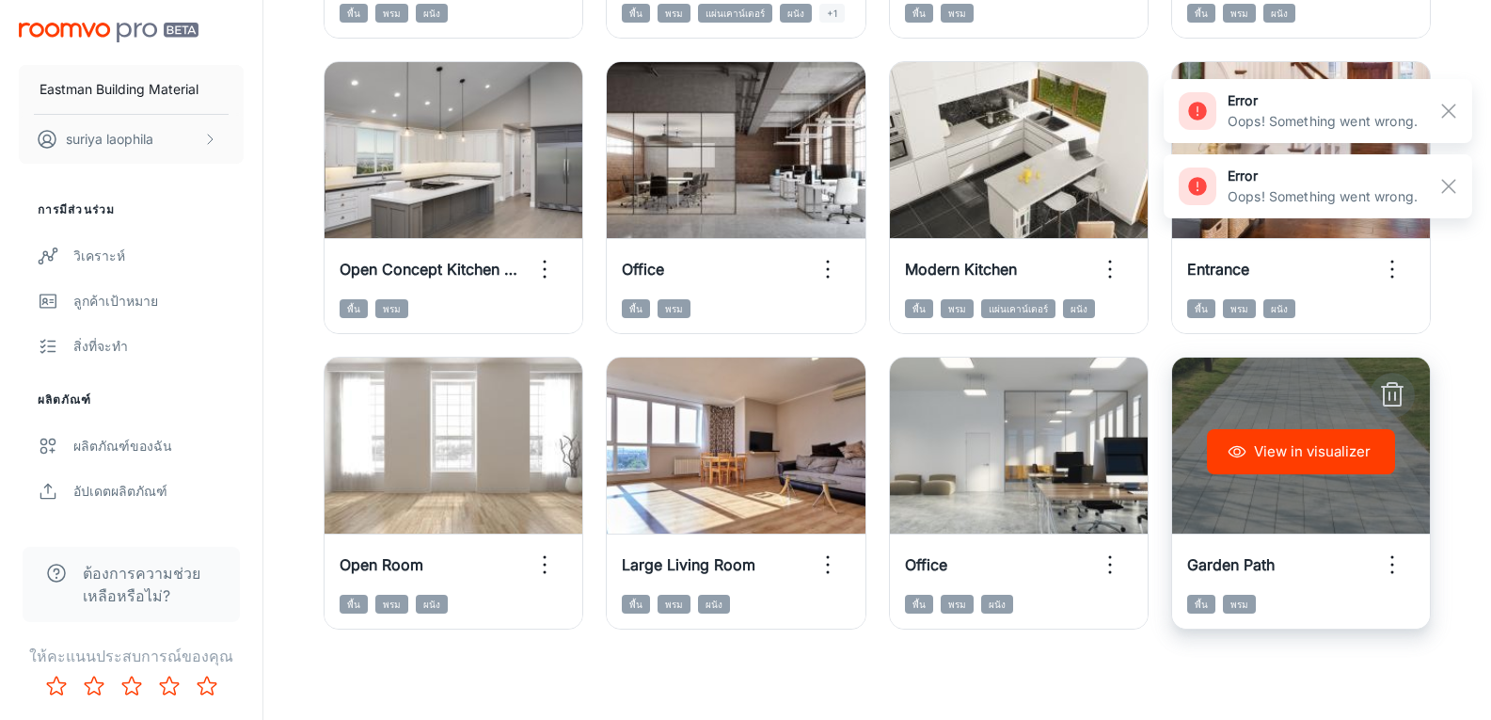
click at [1403, 393] on icon "button" at bounding box center [1393, 395] width 30 height 30
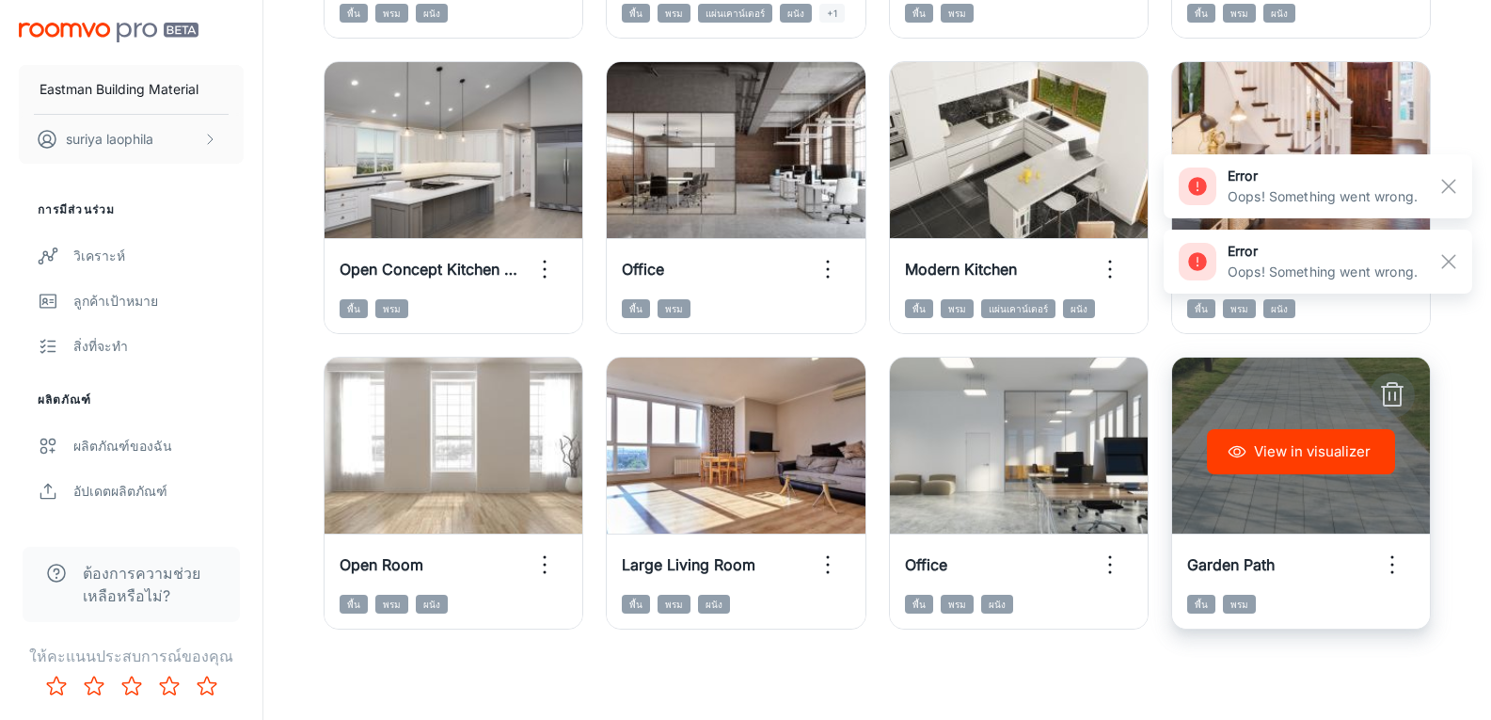
click at [1382, 390] on icon "button" at bounding box center [1393, 395] width 30 height 30
